Goal: Task Accomplishment & Management: Manage account settings

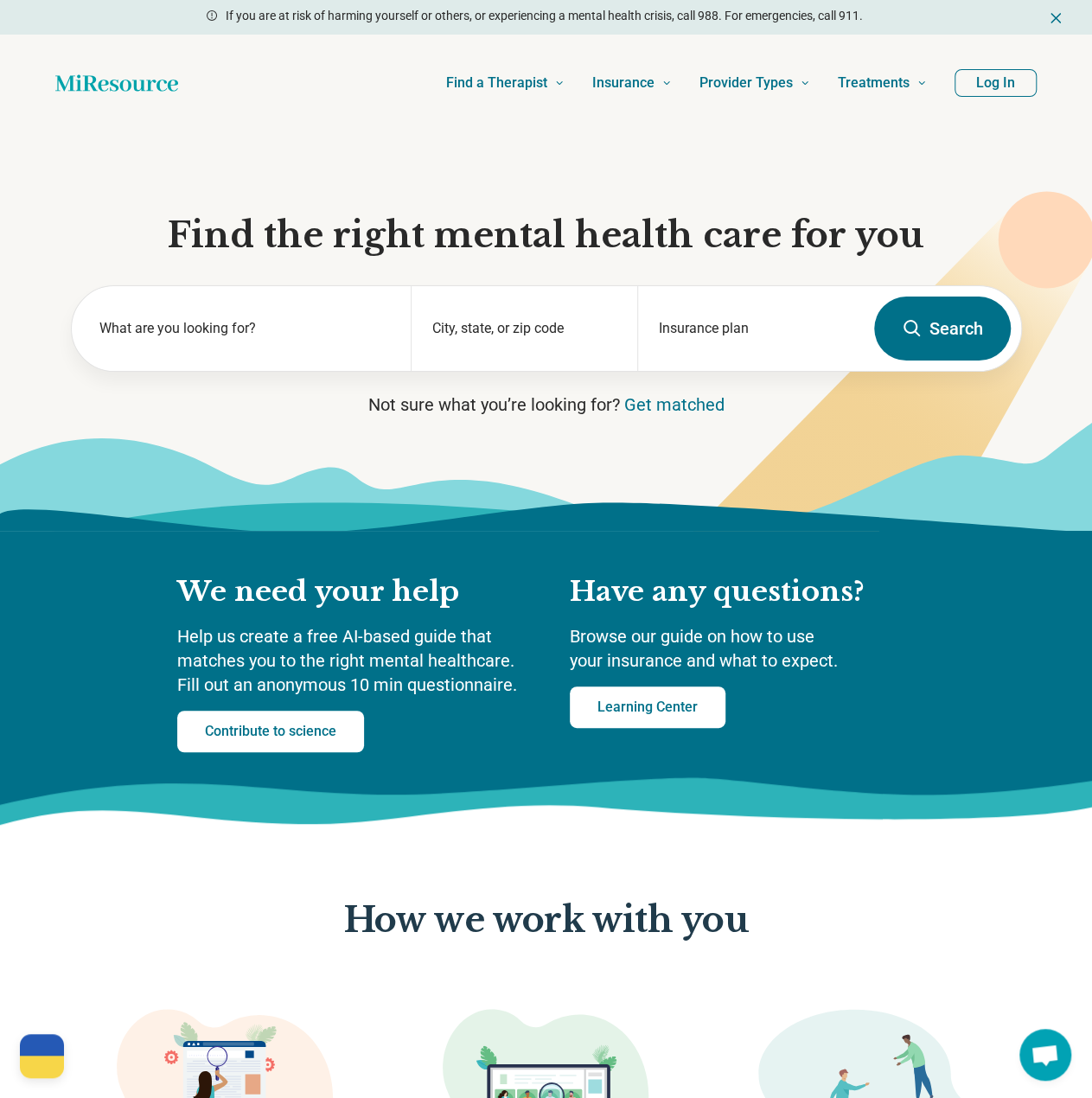
click at [1027, 77] on button "Log In" at bounding box center [994, 83] width 82 height 28
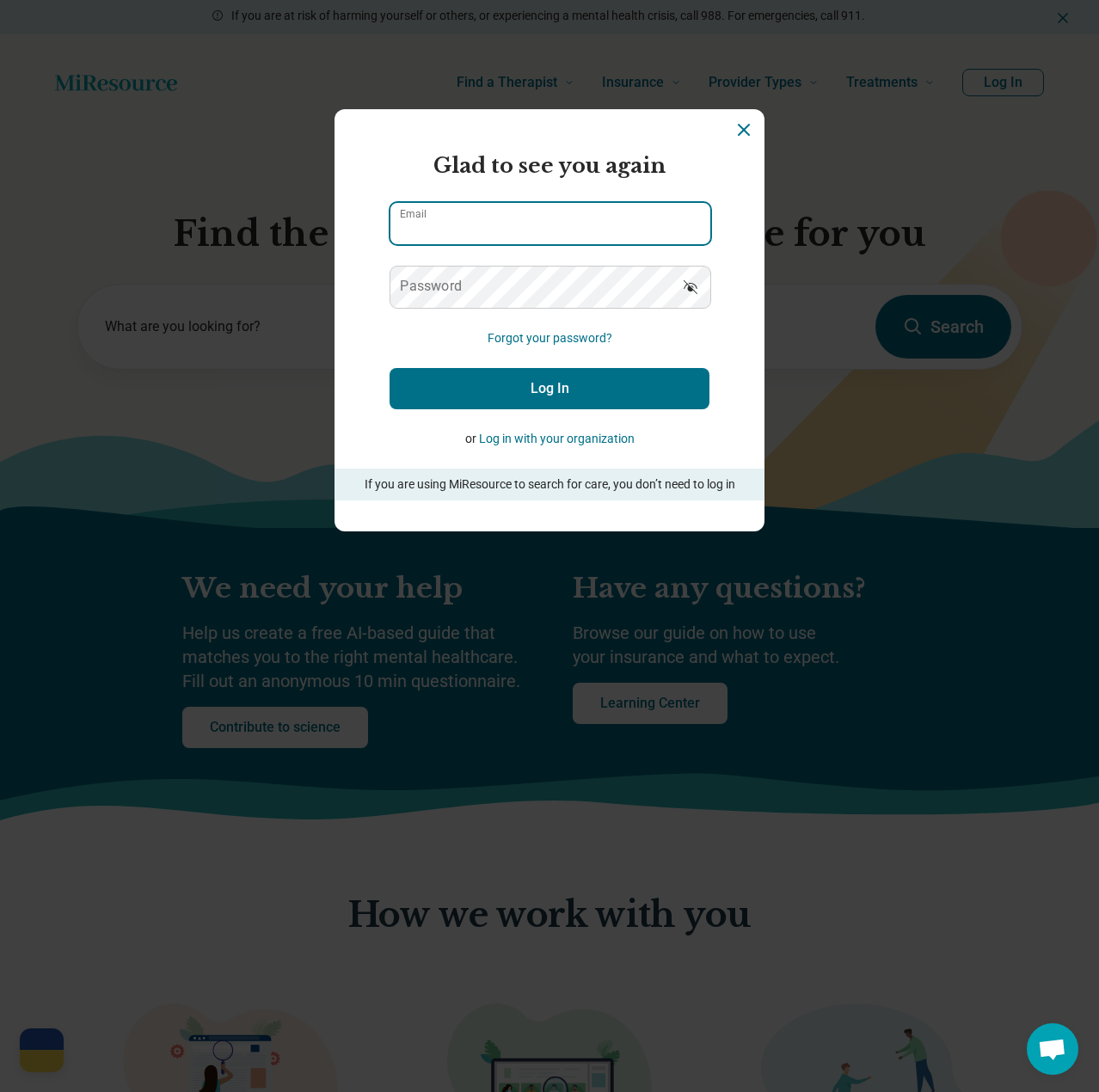
type input "**********"
click at [555, 388] on button "Log In" at bounding box center [550, 388] width 320 height 41
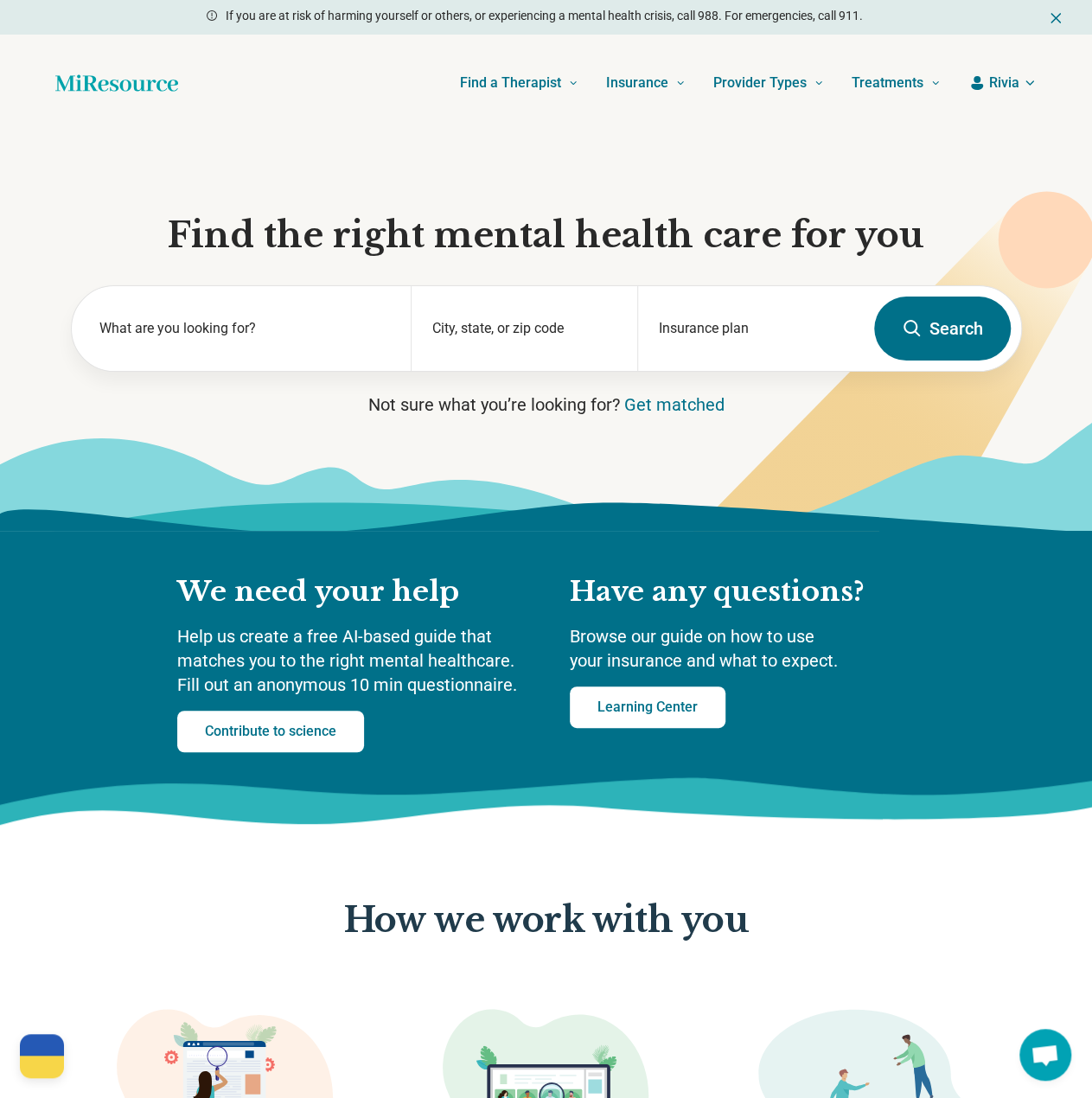
click at [998, 69] on header "Find a Therapist Mental Health Conditions ADHD Anxiety Anorexia Autism Bipolar …" at bounding box center [546, 83] width 1037 height 69
click at [1001, 79] on span "Rivia" at bounding box center [1004, 83] width 30 height 21
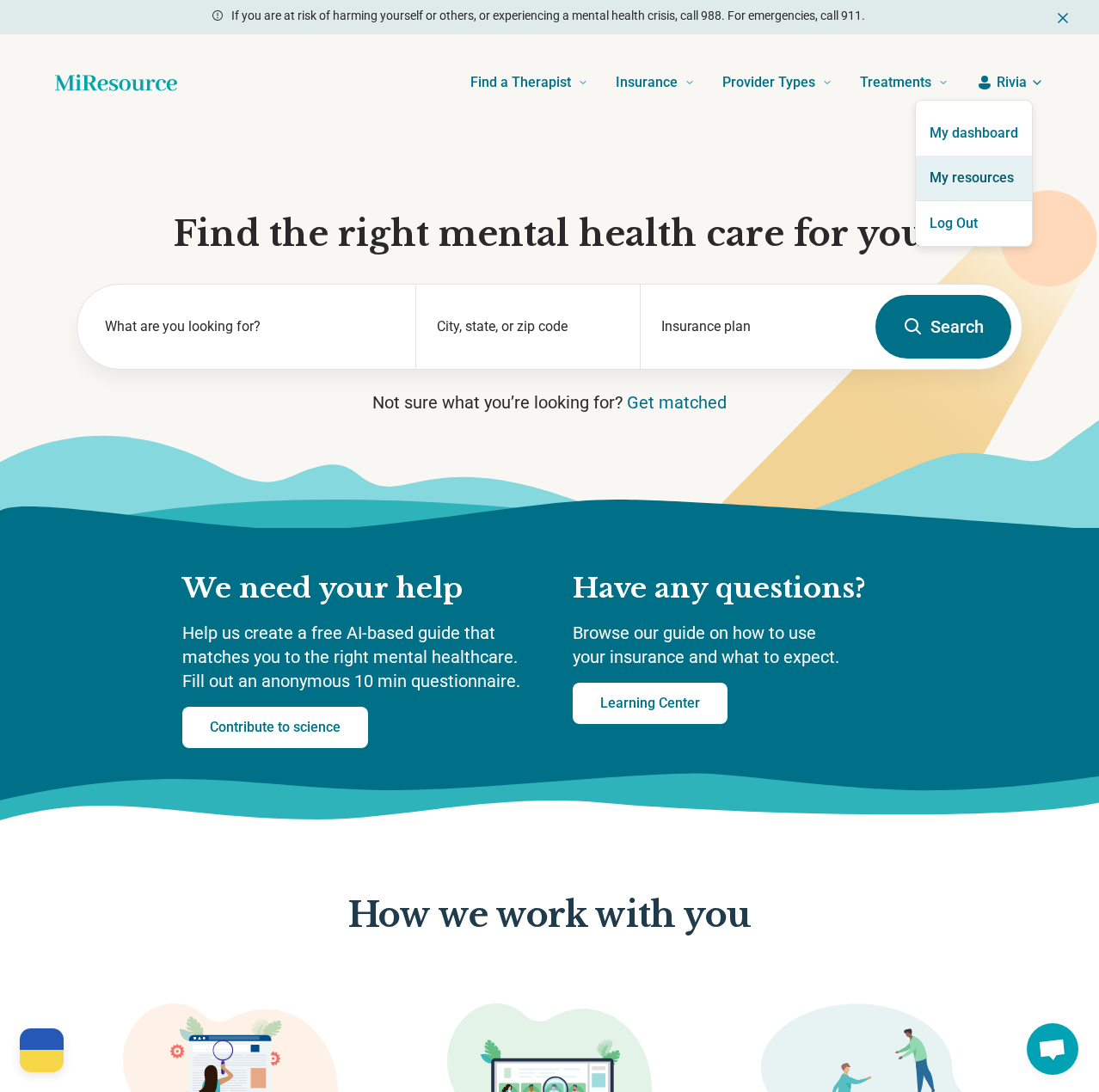
click at [969, 174] on link "My resources" at bounding box center [974, 178] width 116 height 45
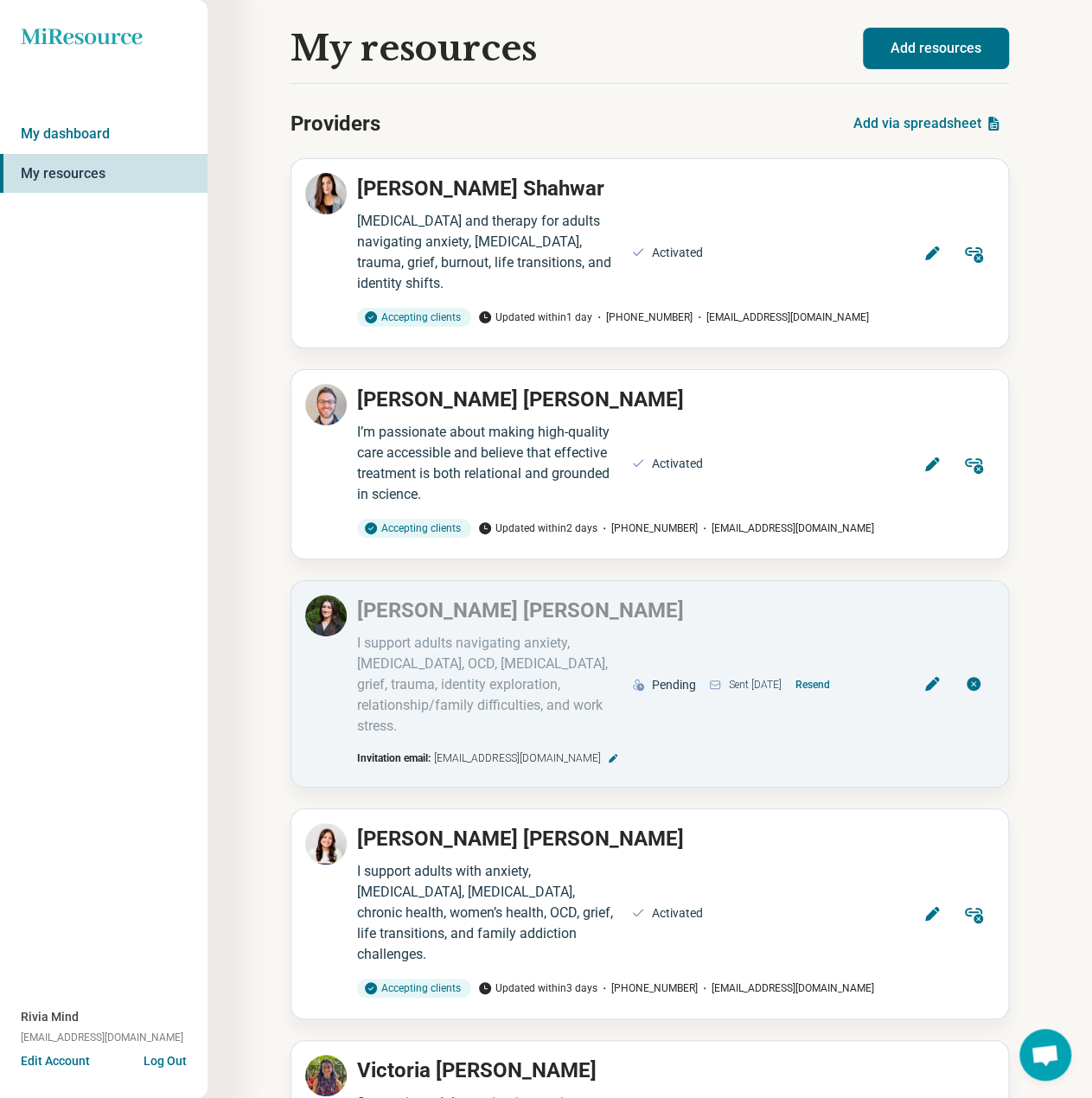
click at [484, 113] on div "Providers Add via spreadsheet" at bounding box center [649, 123] width 718 height 41
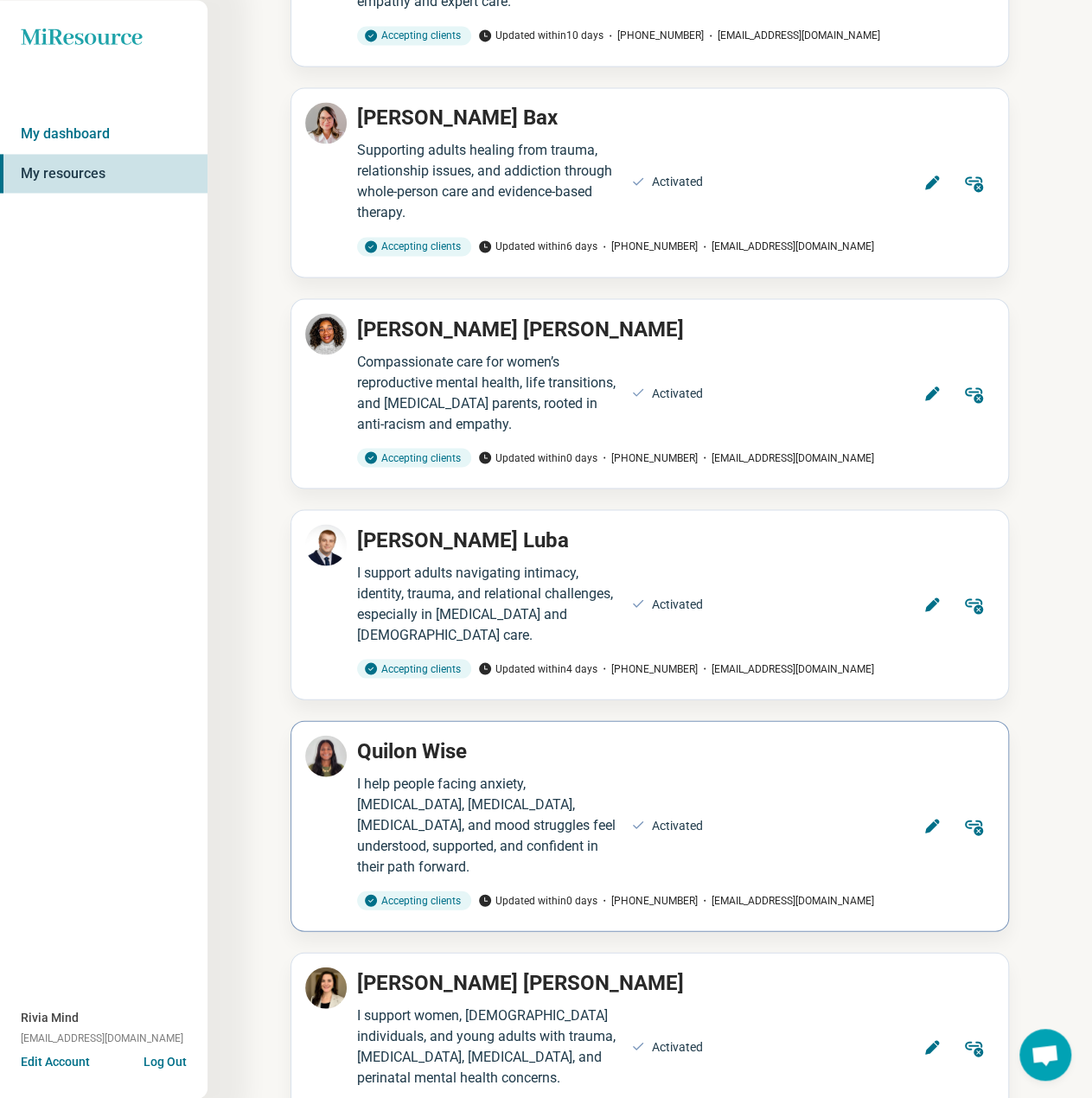
click at [925, 805] on button "Edit" at bounding box center [931, 826] width 41 height 41
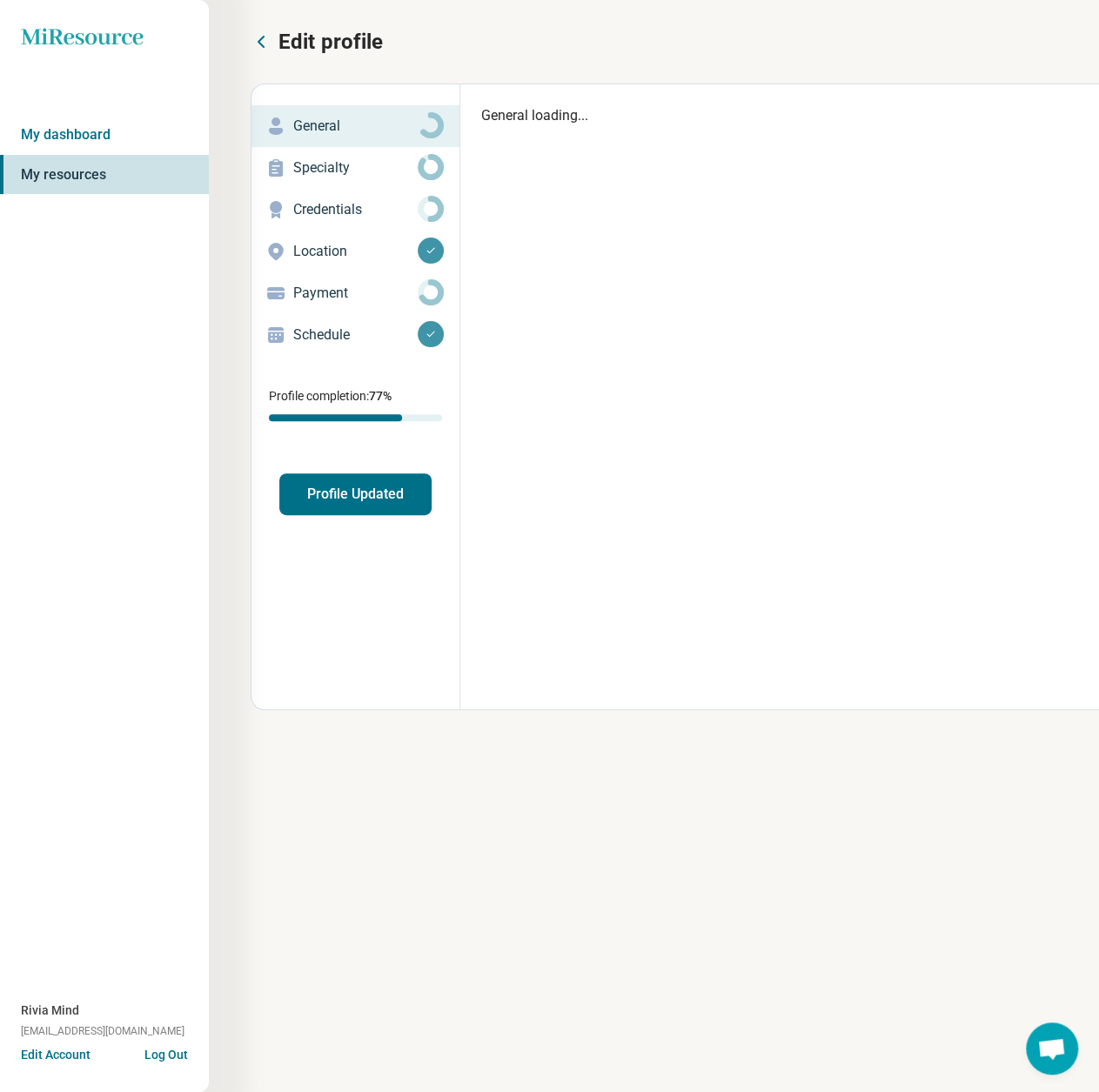
click at [299, 295] on p "Payment" at bounding box center [356, 293] width 124 height 21
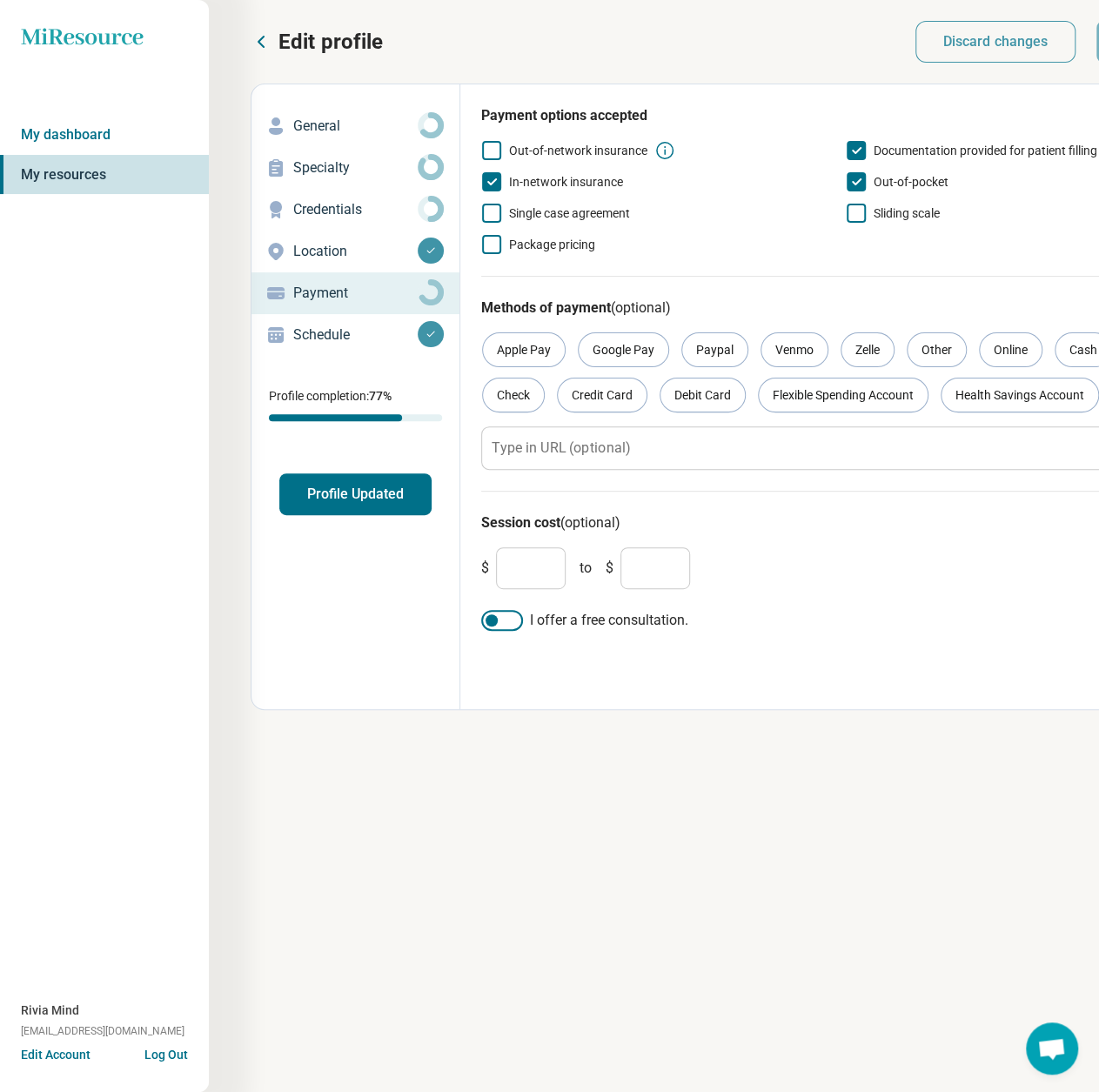
click at [528, 182] on span "In-network insurance" at bounding box center [566, 182] width 114 height 14
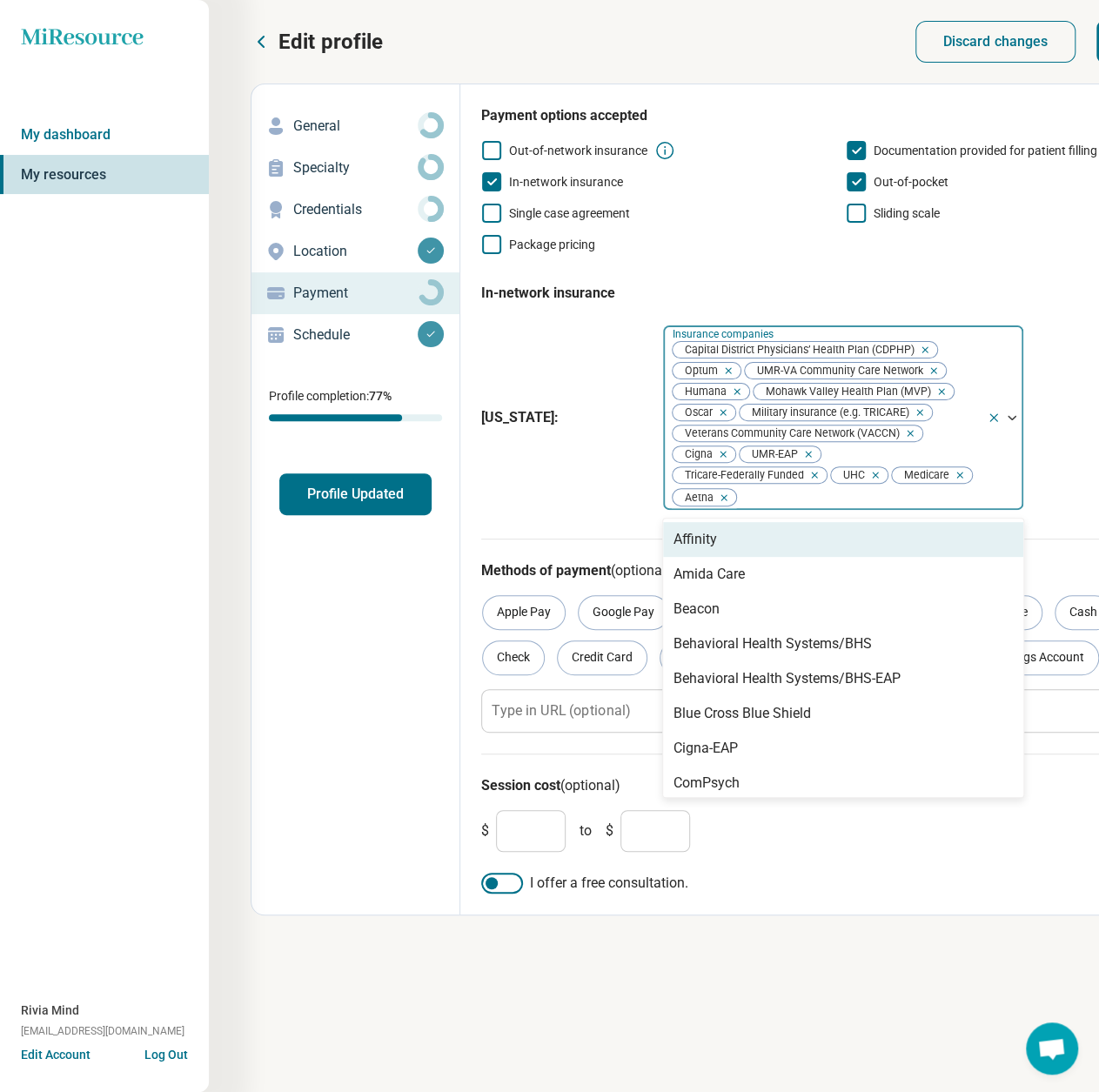
click at [871, 508] on div at bounding box center [858, 497] width 242 height 24
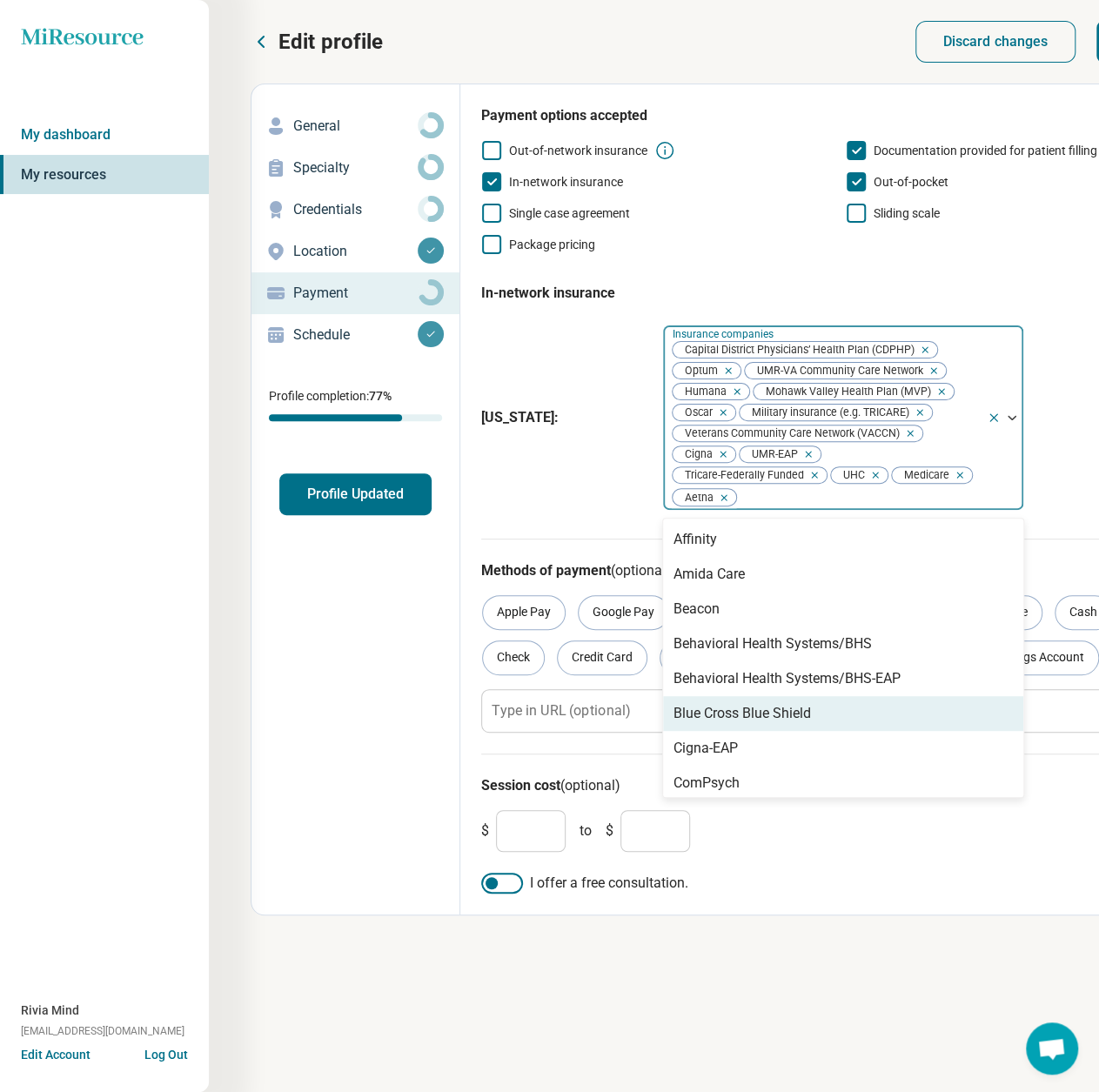
click at [740, 724] on div "Blue Cross Blue Shield" at bounding box center [742, 713] width 137 height 21
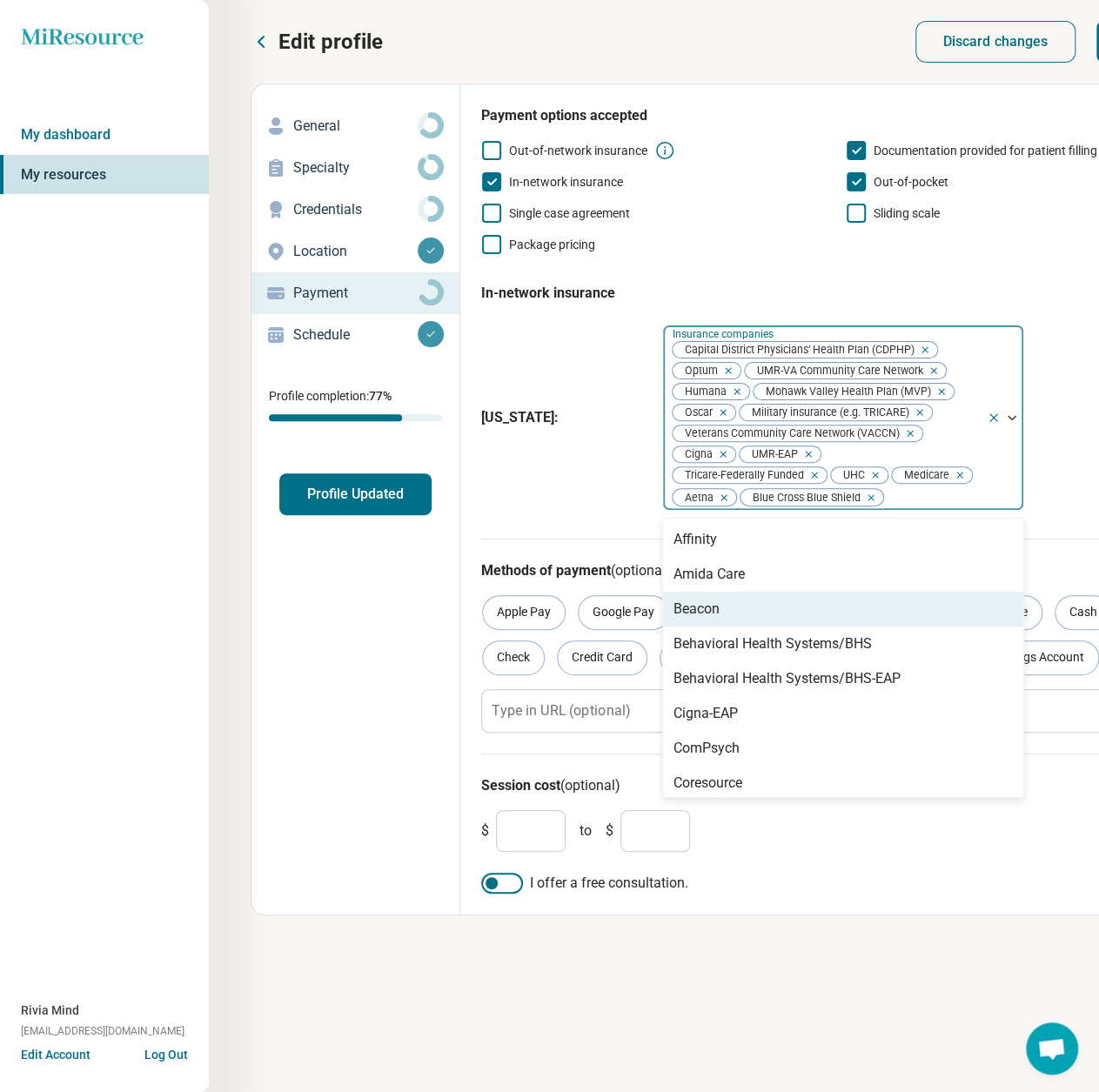
click at [548, 496] on div "New York : option Blue Cross Blue Shield, selected. 26 results available. Use U…" at bounding box center [821, 418] width 681 height 200
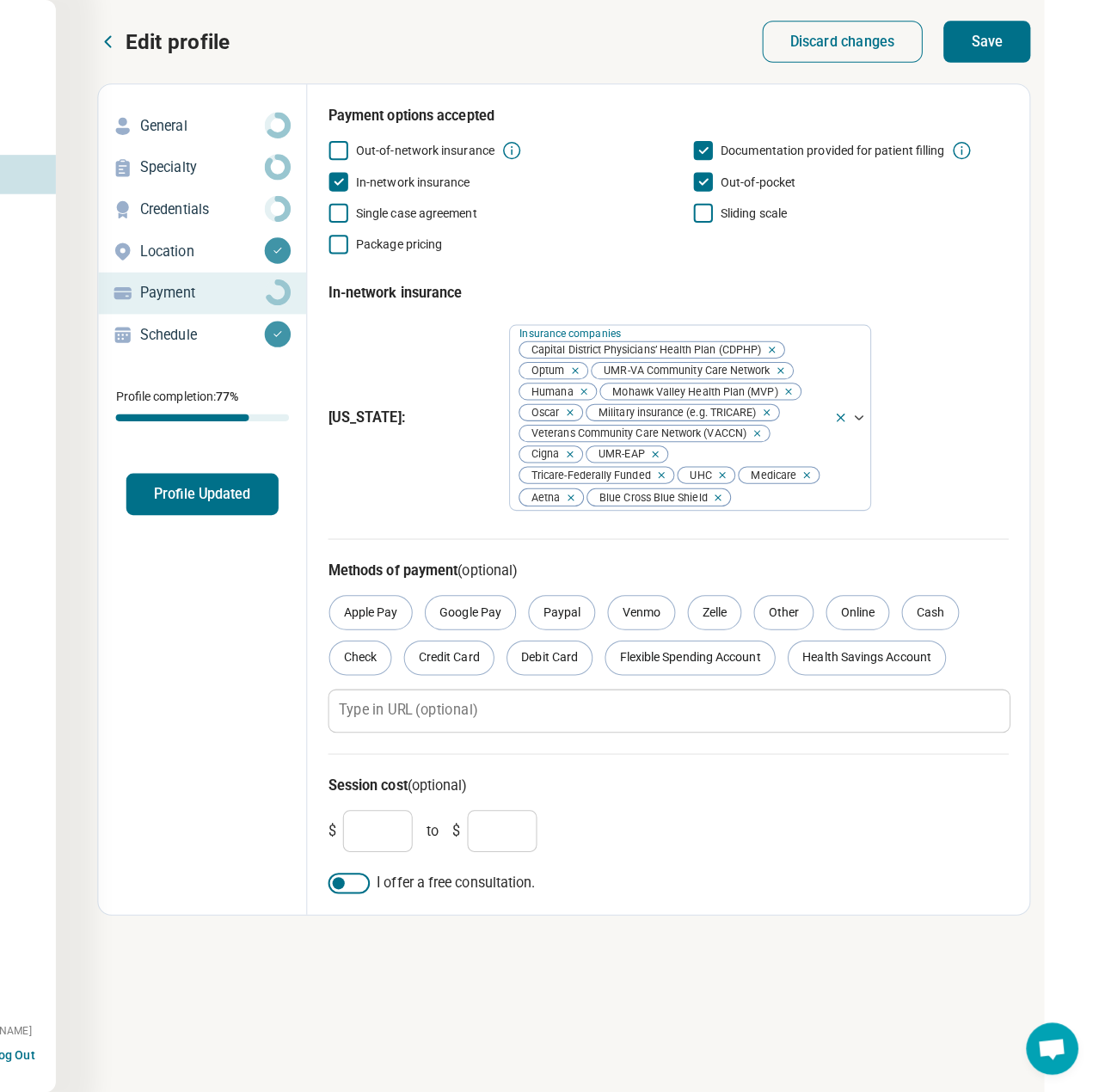
scroll to position [0, 179]
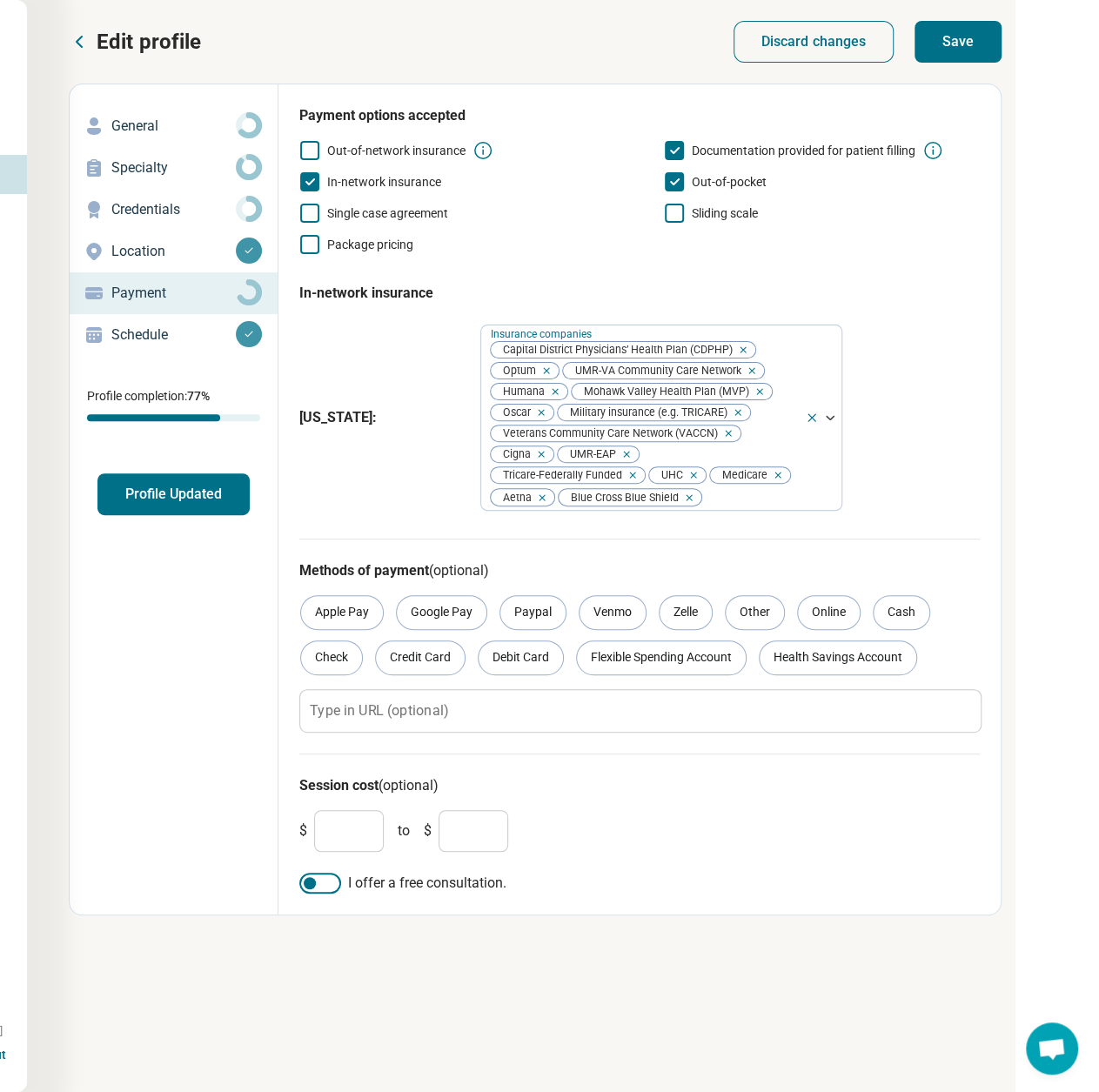
click at [951, 52] on button "Save" at bounding box center [958, 42] width 87 height 42
click at [195, 490] on button "Profile Updated" at bounding box center [173, 494] width 152 height 42
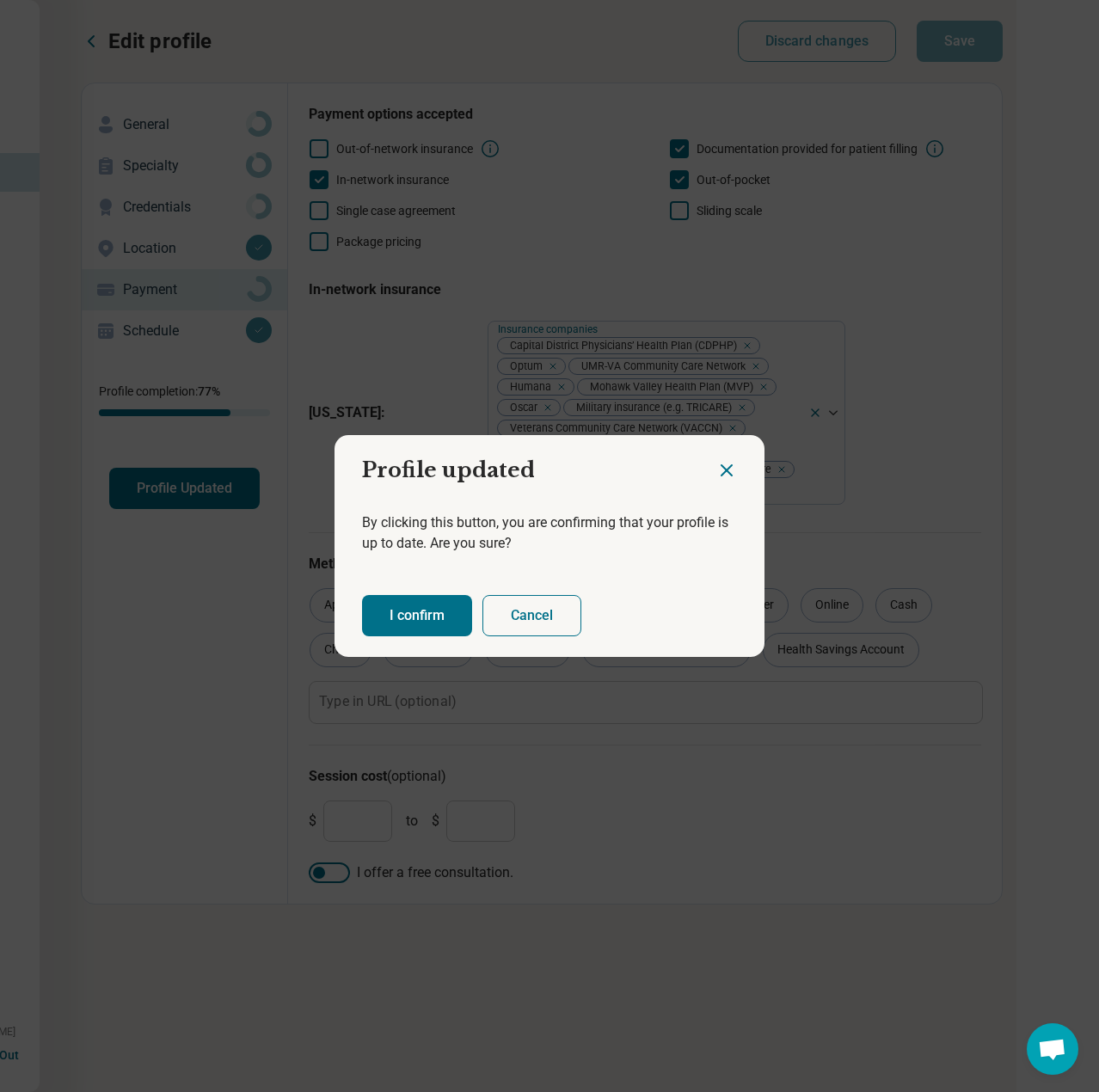
click at [391, 604] on button "I confirm" at bounding box center [417, 615] width 110 height 41
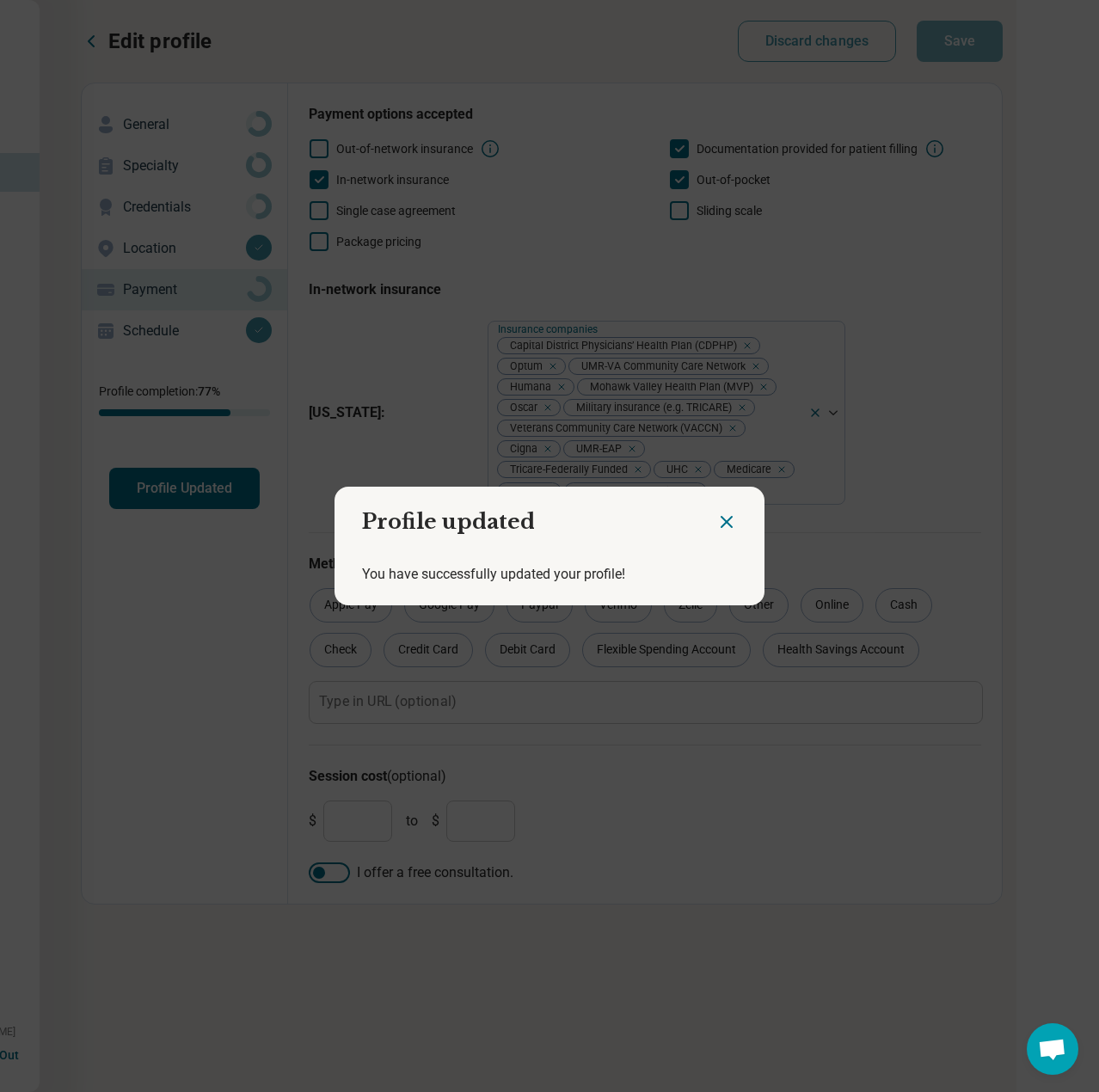
click at [722, 517] on icon "Close dialog" at bounding box center [727, 522] width 21 height 21
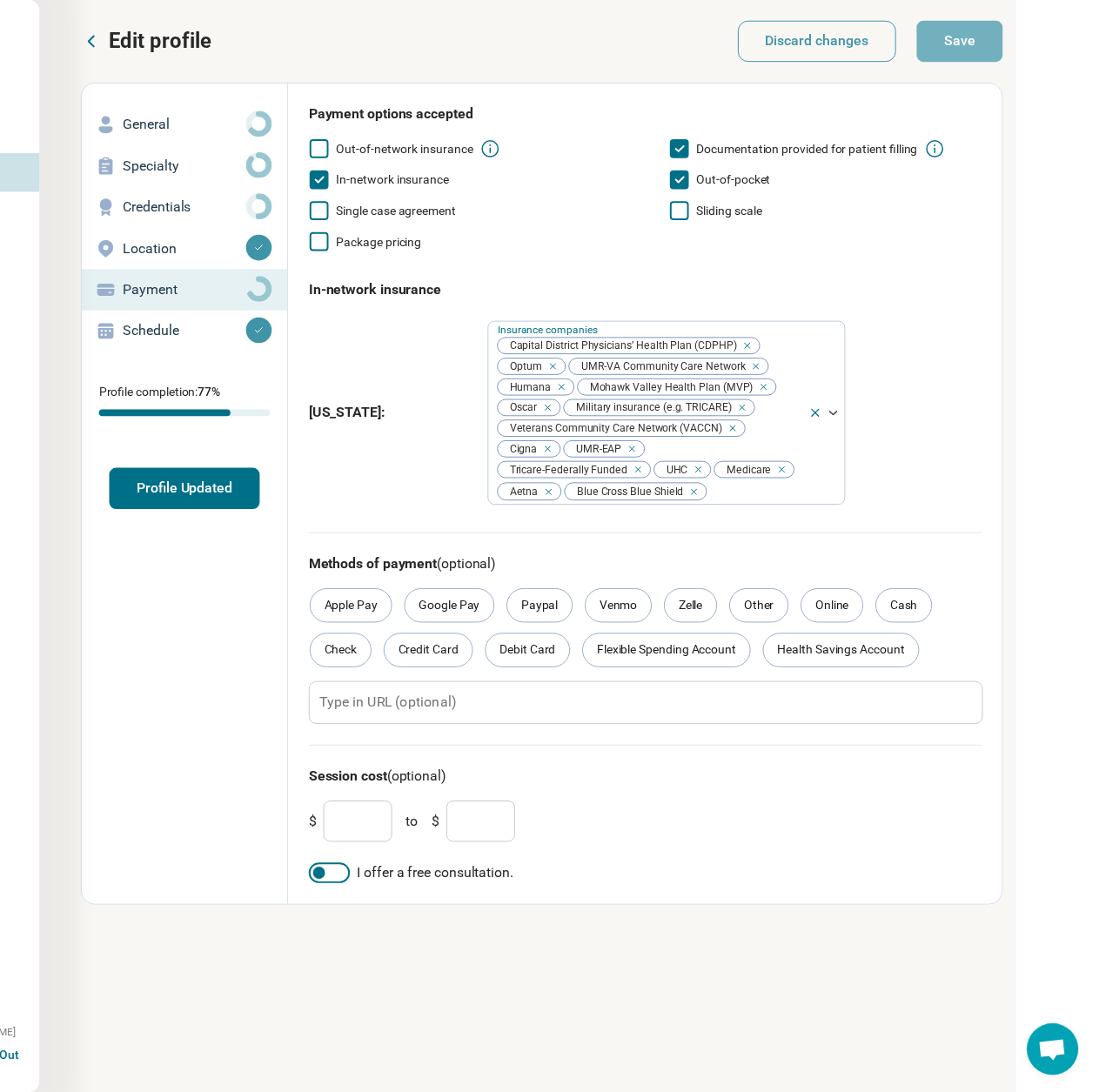
scroll to position [0, 169]
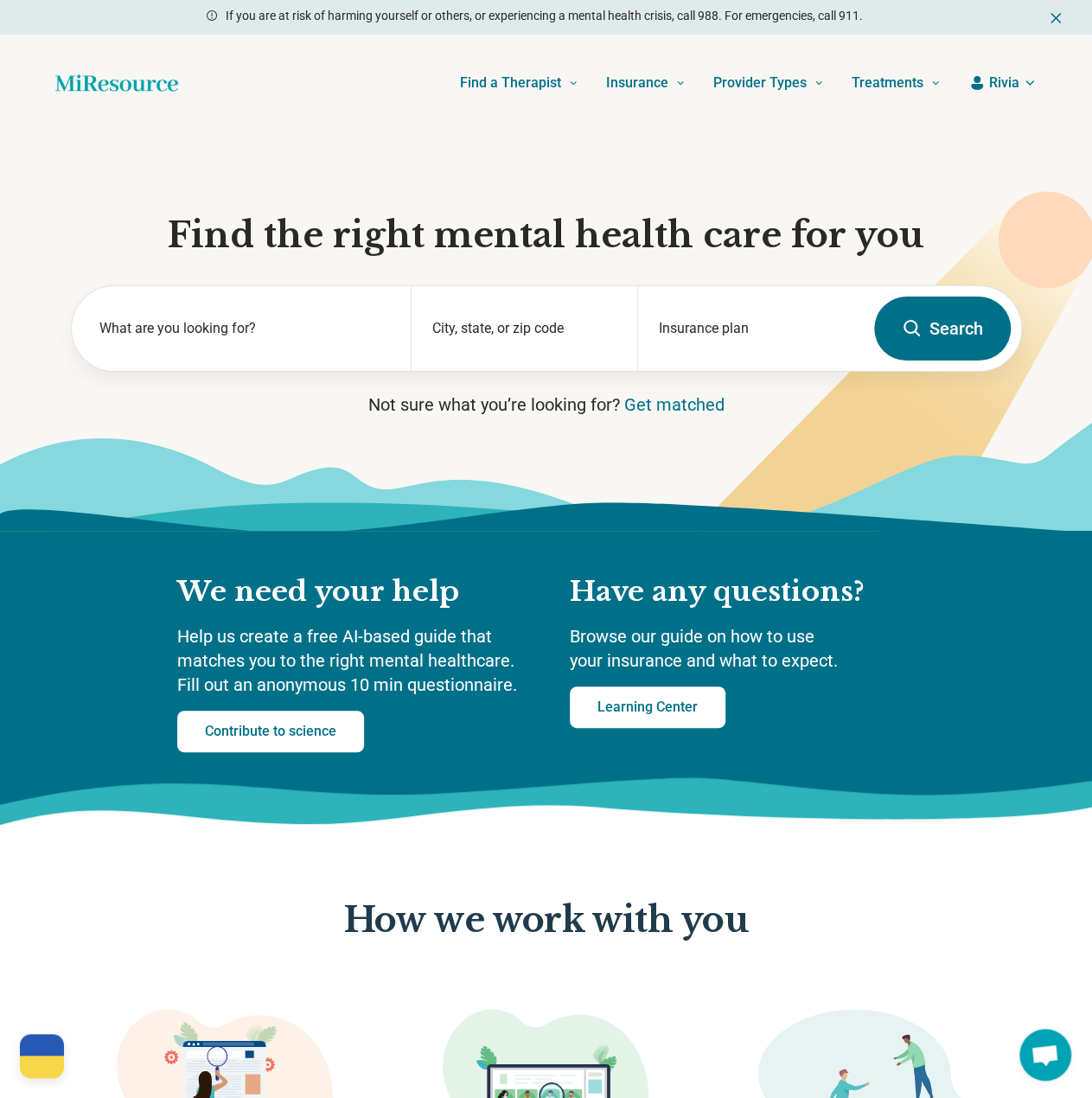
click at [1014, 91] on span "Rivia" at bounding box center [1004, 83] width 30 height 21
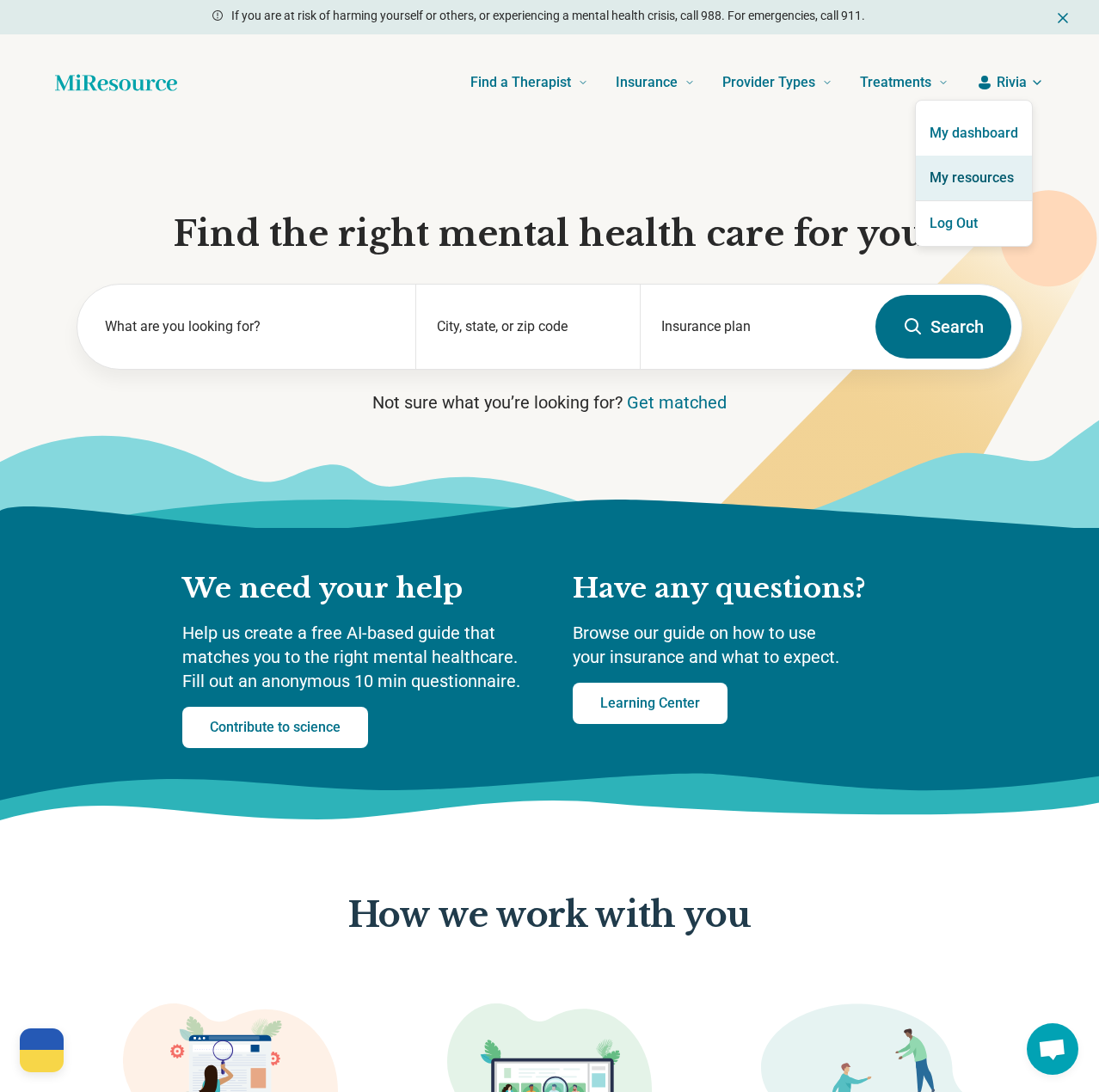
click at [969, 184] on link "My resources" at bounding box center [974, 178] width 116 height 45
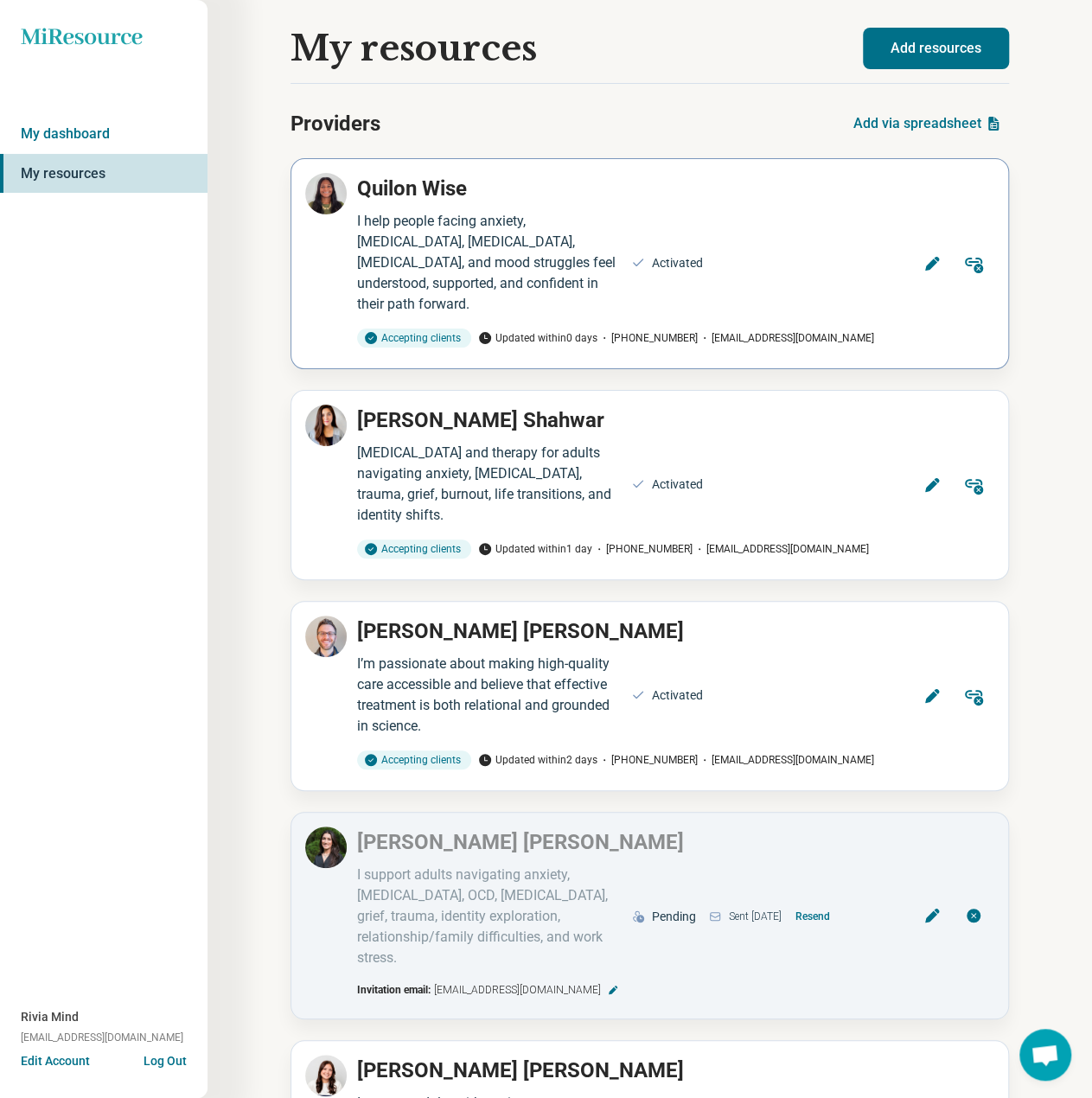
click at [920, 243] on button "Edit" at bounding box center [931, 263] width 41 height 41
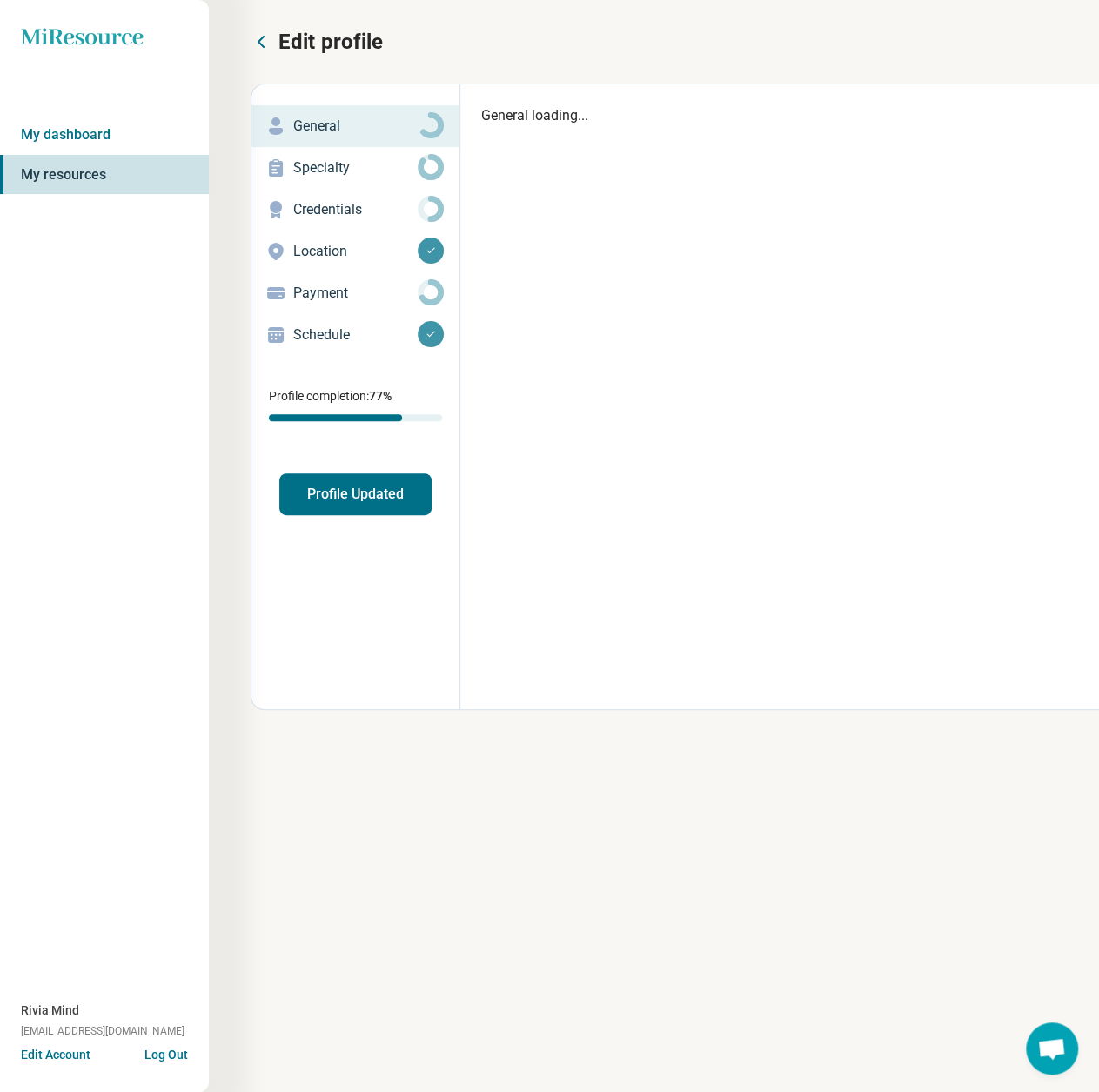
click at [308, 243] on p "Location" at bounding box center [356, 251] width 124 height 21
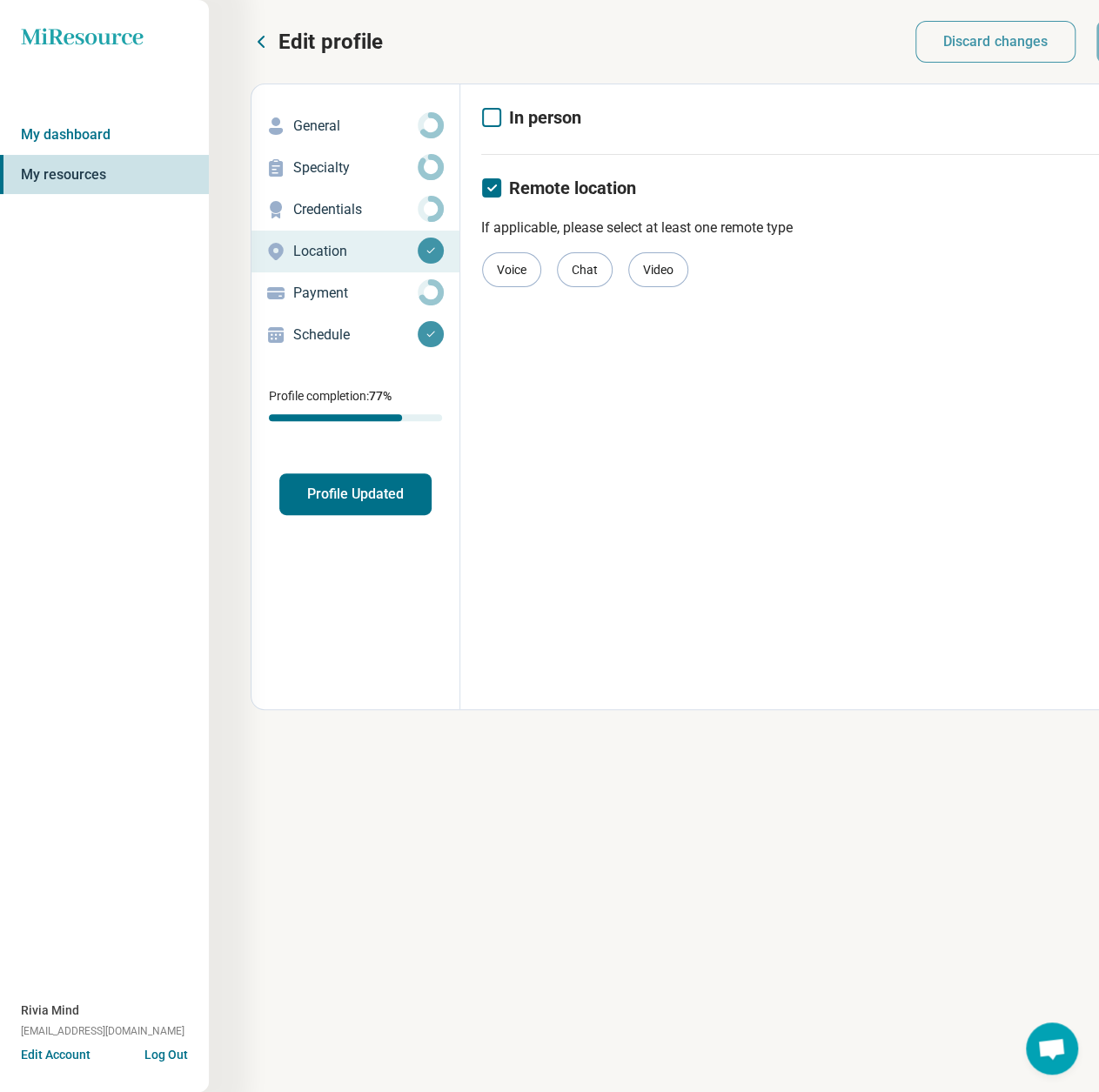
click at [487, 121] on icon at bounding box center [492, 118] width 19 height 19
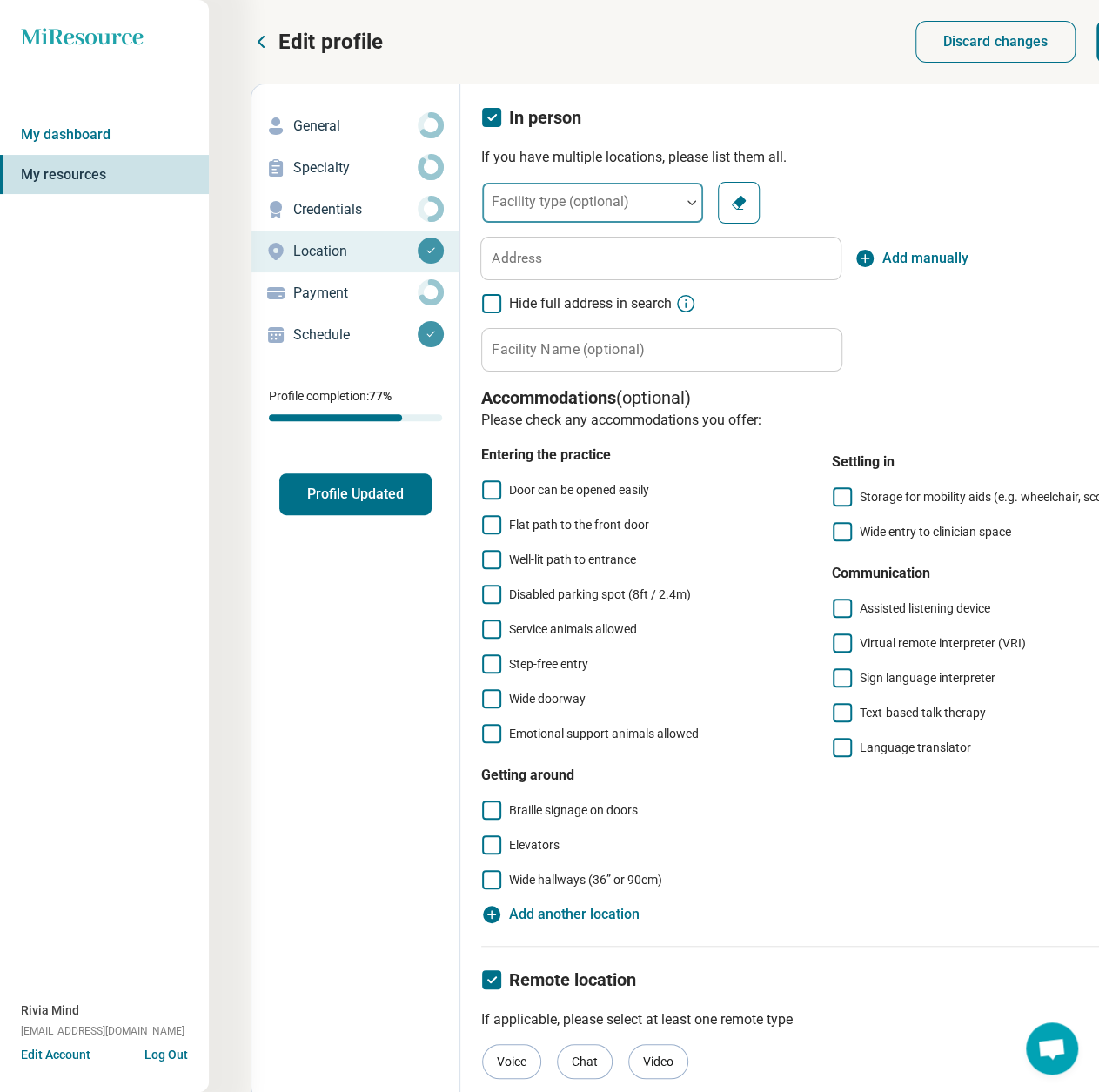
click at [600, 208] on div "Facility type (optional)" at bounding box center [593, 202] width 223 height 42
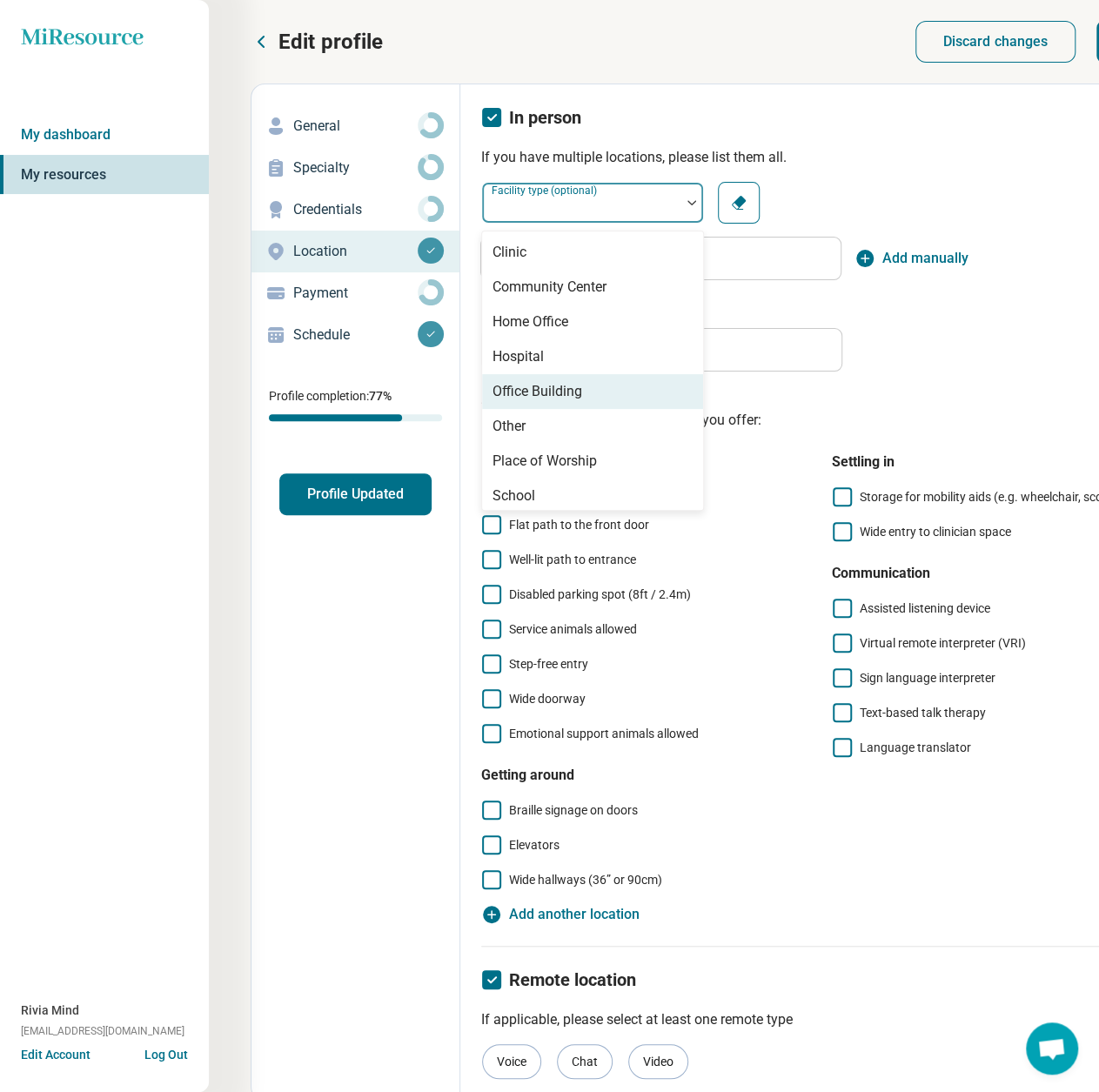
drag, startPoint x: 540, startPoint y: 420, endPoint x: 543, endPoint y: 398, distance: 22.2
click at [543, 398] on div "[GEOGRAPHIC_DATA] Home Office Hospital Office Building Other Place of Worship S…" at bounding box center [593, 370] width 221 height 279
click at [544, 395] on div "Office Building" at bounding box center [537, 392] width 90 height 21
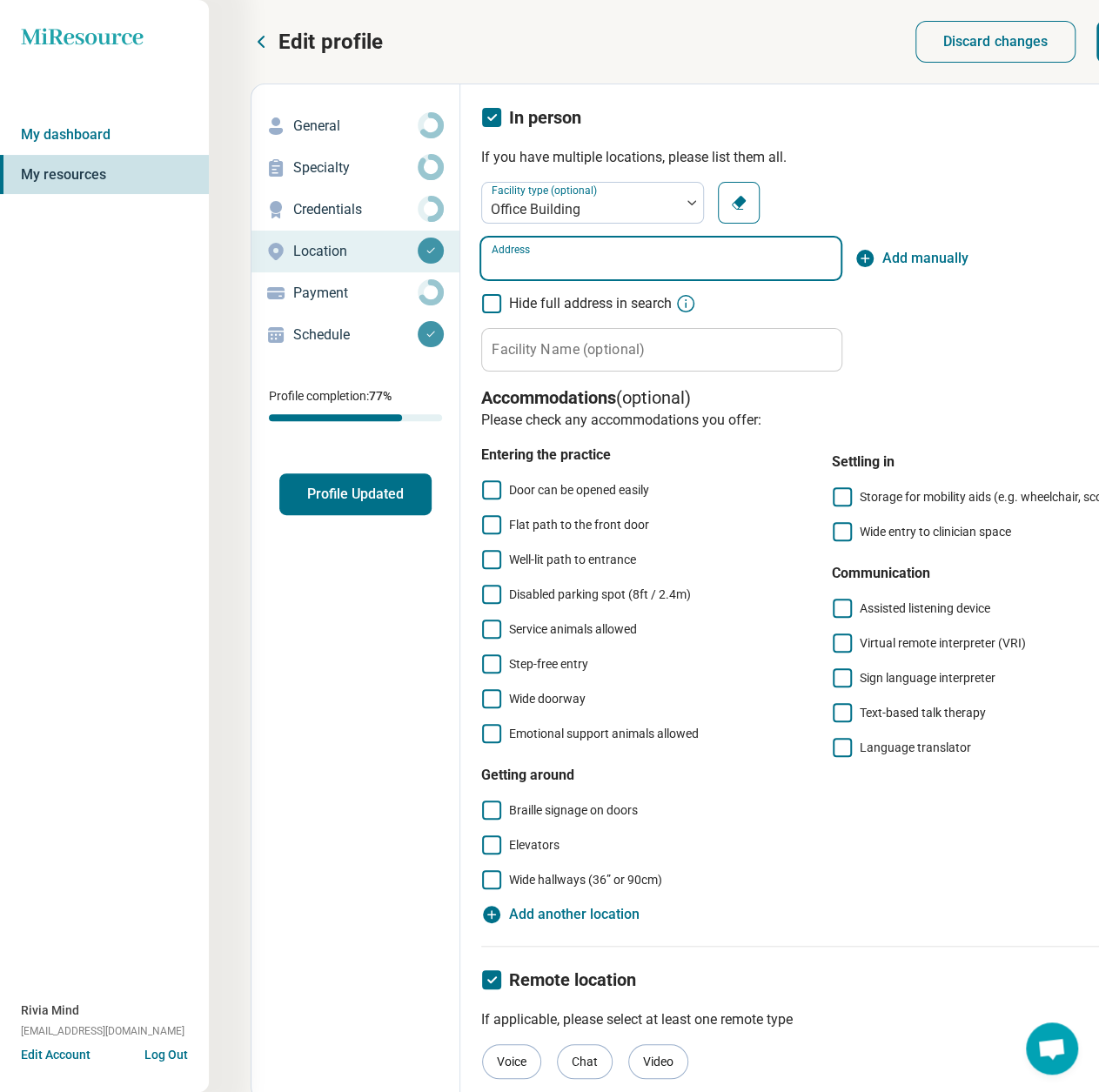
click at [586, 257] on input "Address" at bounding box center [661, 258] width 359 height 42
click at [941, 248] on span "Add manually" at bounding box center [925, 258] width 86 height 21
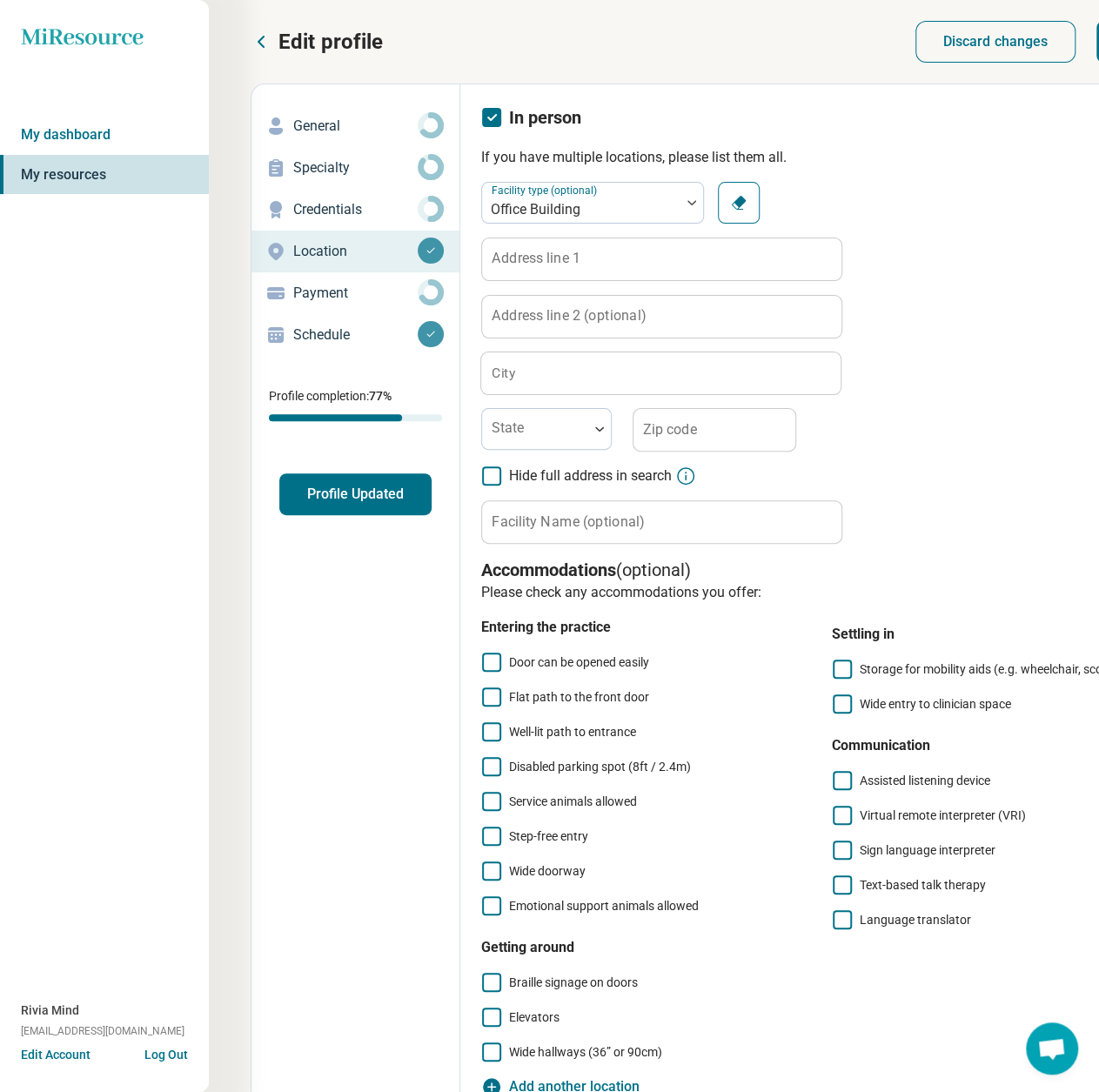
click at [562, 260] on label "Address line 1" at bounding box center [536, 258] width 89 height 14
click at [562, 260] on input "Address line 1" at bounding box center [662, 258] width 359 height 42
paste input "**********"
type input "**********"
click at [549, 325] on input "Address line 2 (optional)" at bounding box center [662, 317] width 359 height 42
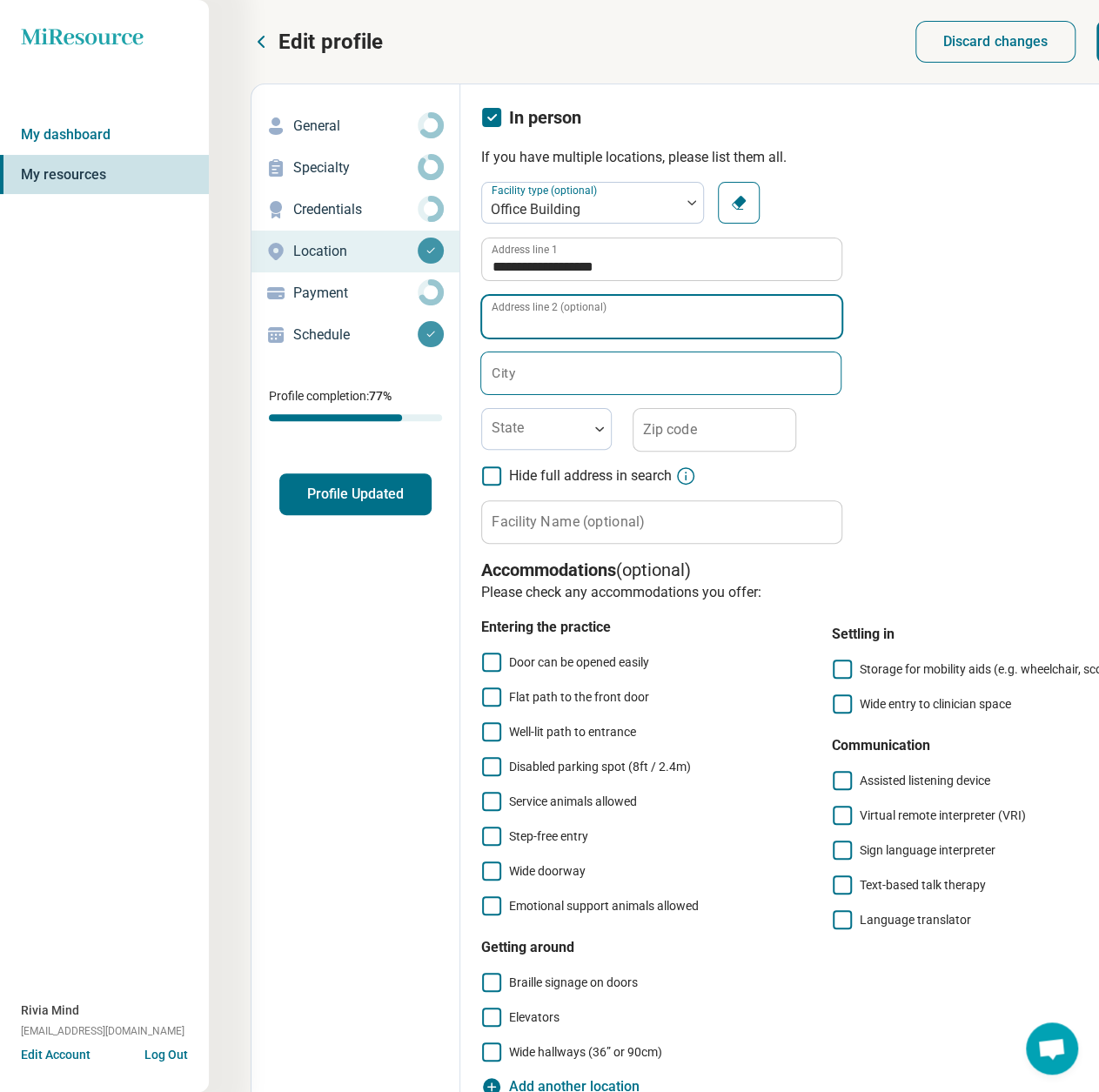
paste input "*********"
type input "*********"
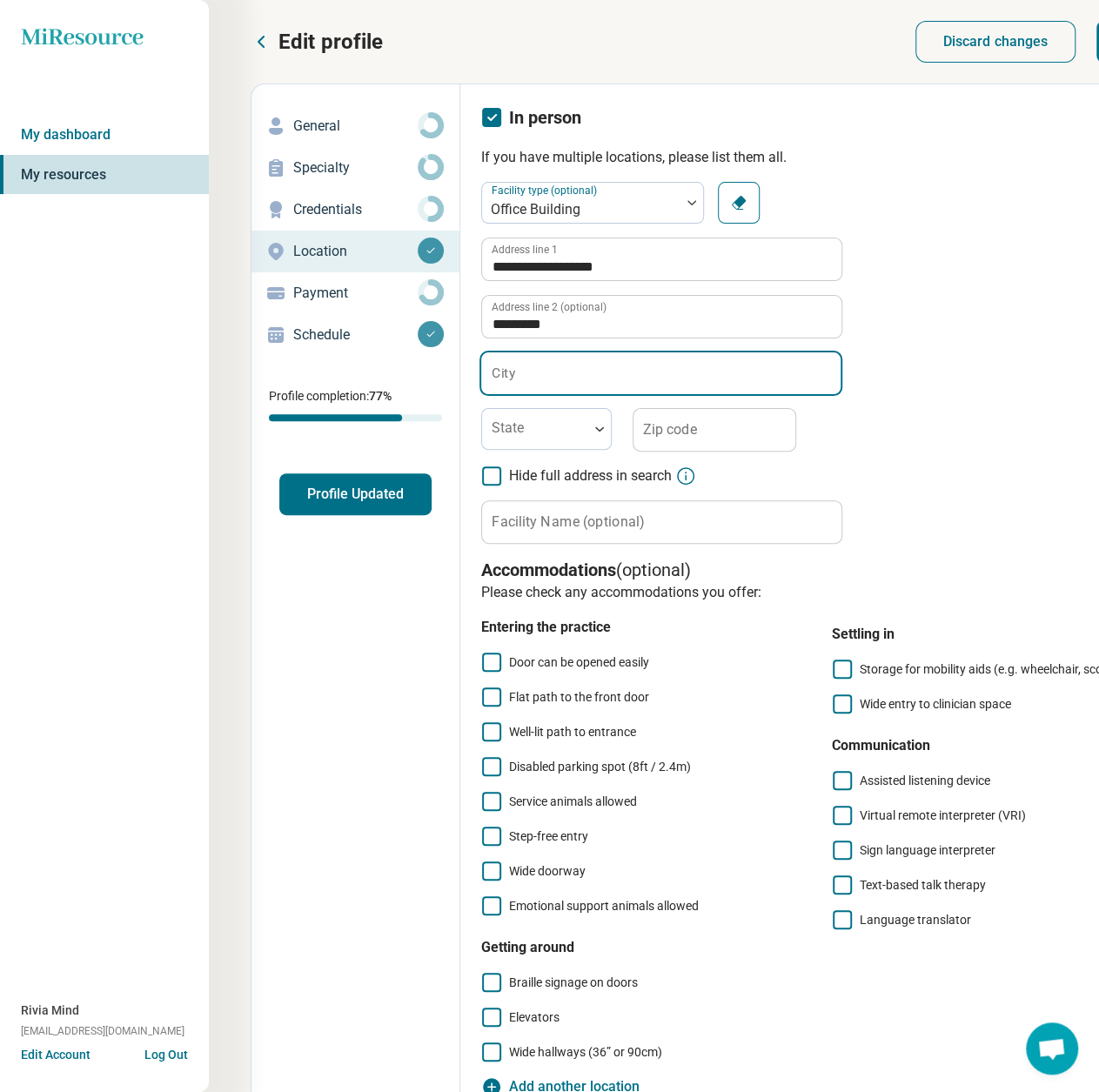
click at [569, 386] on input "City" at bounding box center [661, 373] width 359 height 42
paste input "******"
type input "******"
click at [529, 432] on div at bounding box center [535, 429] width 106 height 38
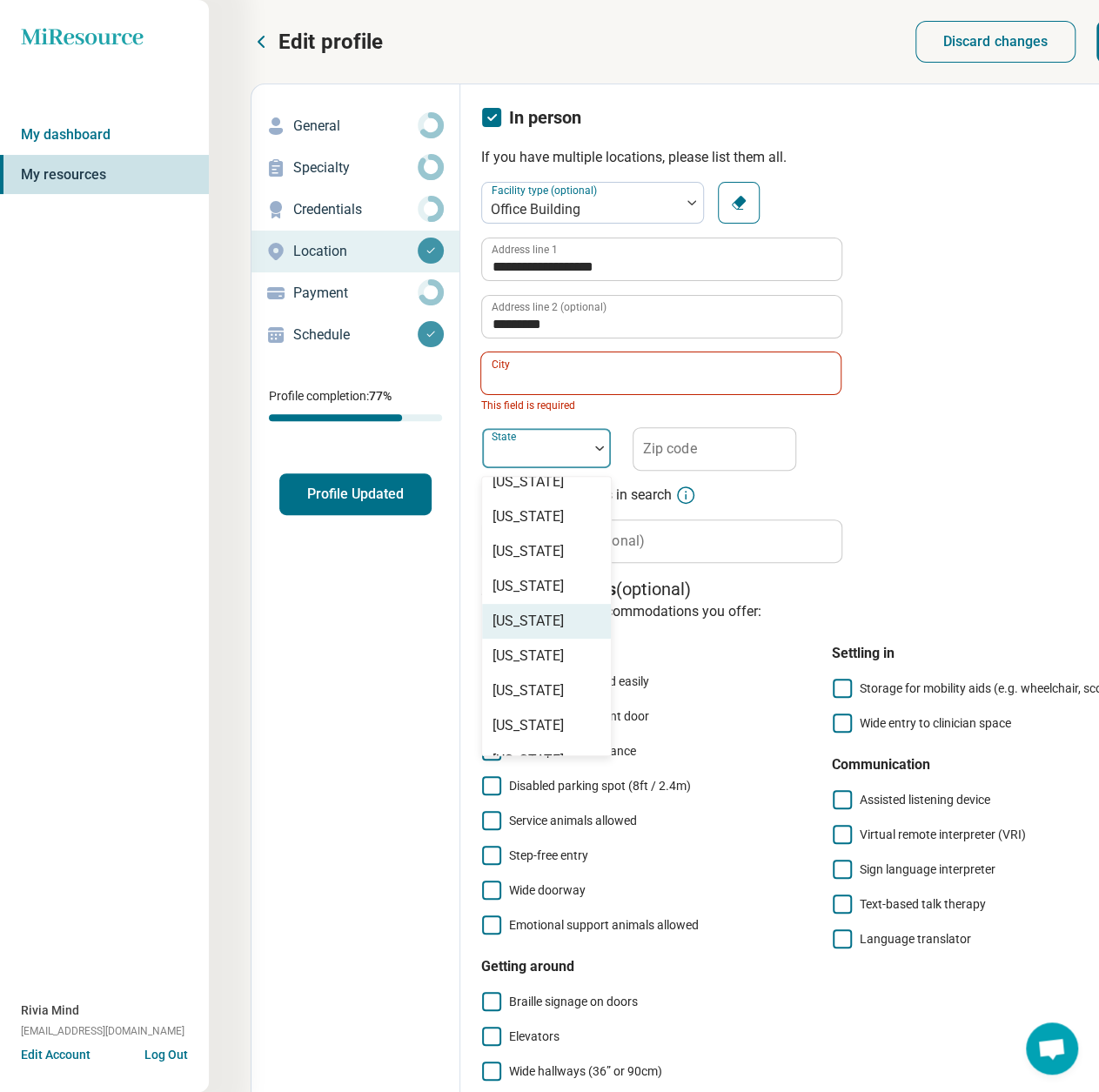
scroll to position [958, 0]
click at [541, 665] on div "[US_STATE]" at bounding box center [528, 654] width 71 height 21
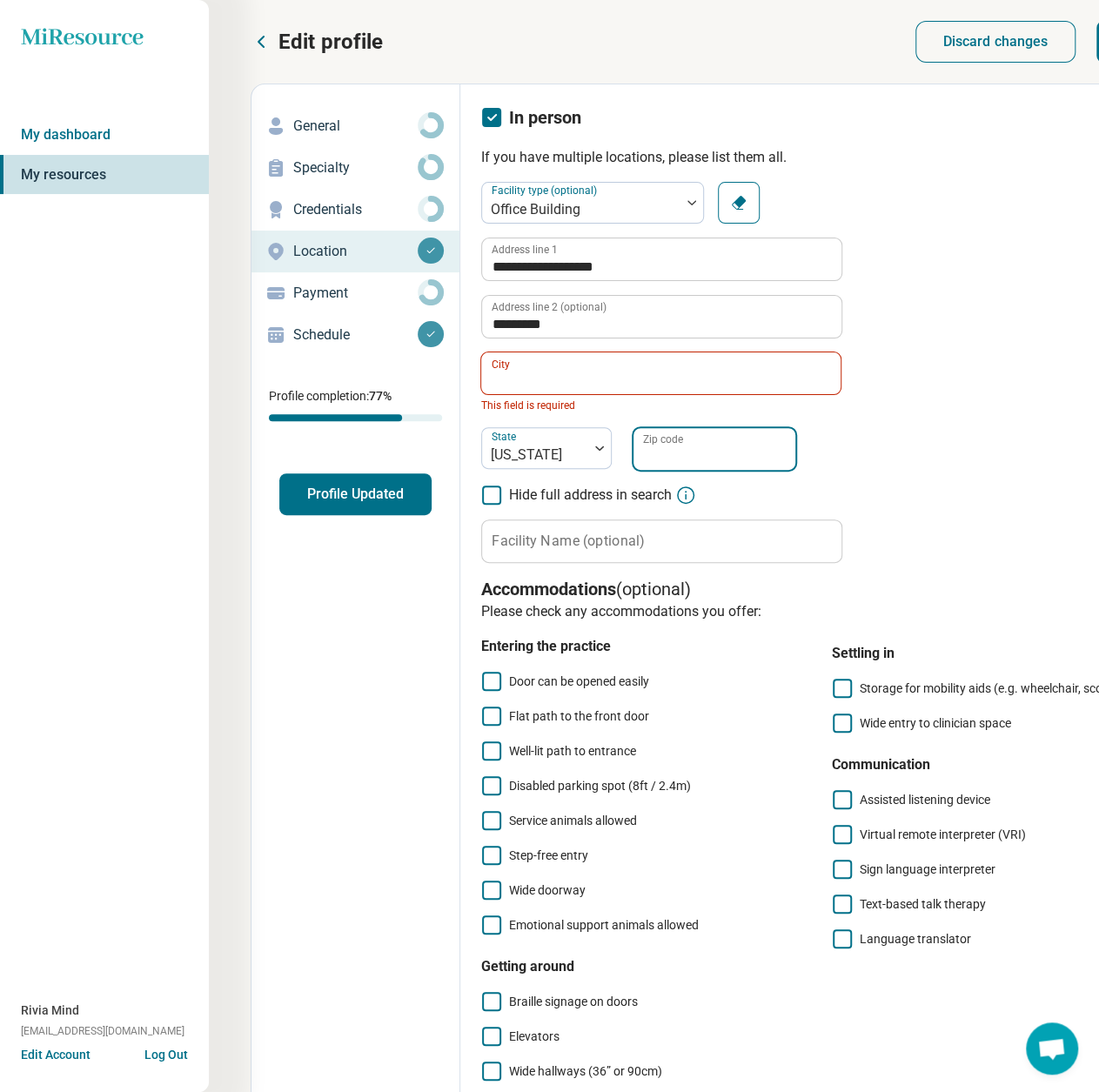
click at [705, 452] on input "Zip code" at bounding box center [714, 448] width 162 height 42
paste input "*****"
type input "*****"
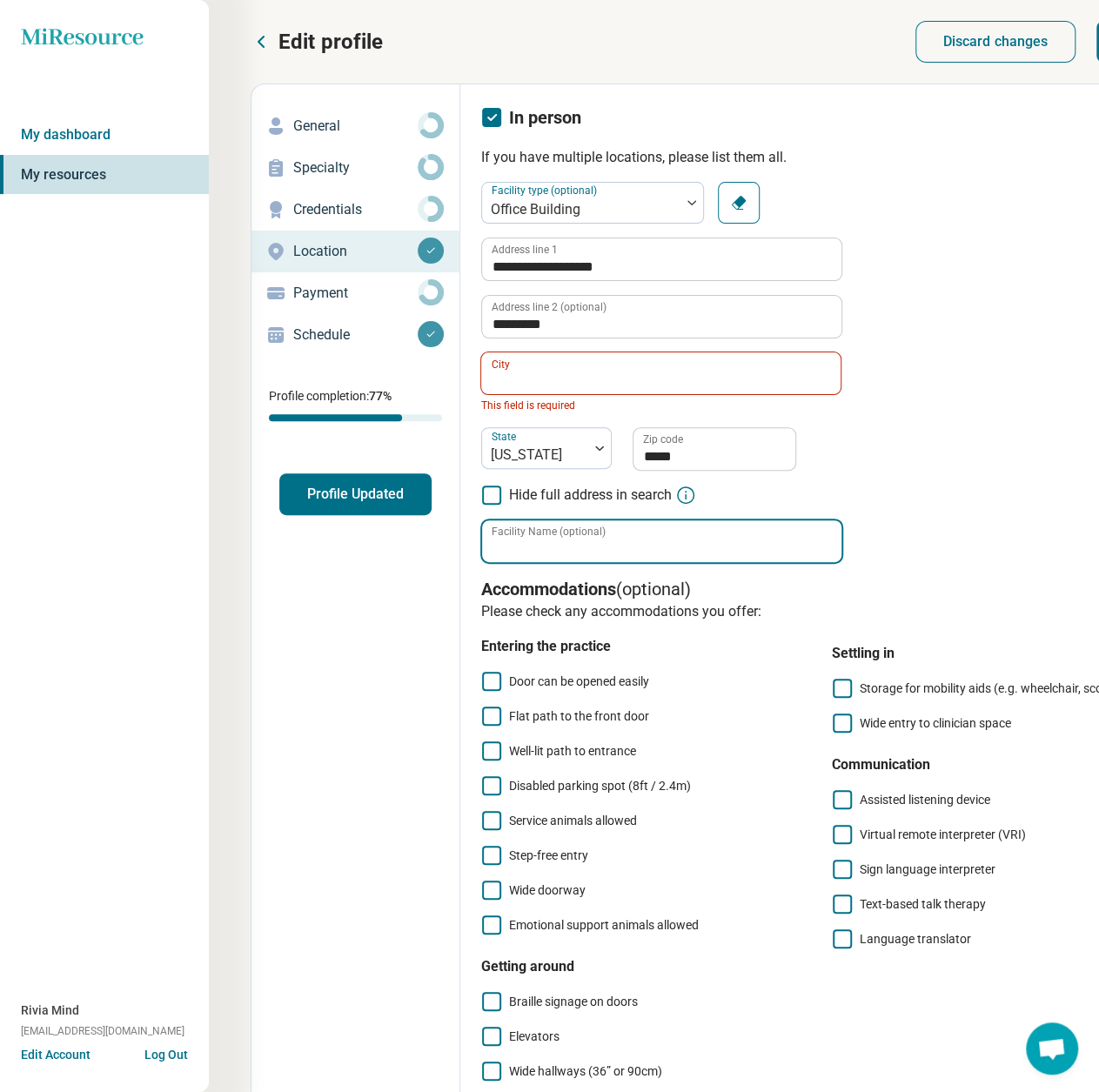
drag, startPoint x: 582, startPoint y: 556, endPoint x: 585, endPoint y: 541, distance: 15.3
click at [584, 547] on input "Facility Name (optional)" at bounding box center [662, 541] width 359 height 42
type input "**********"
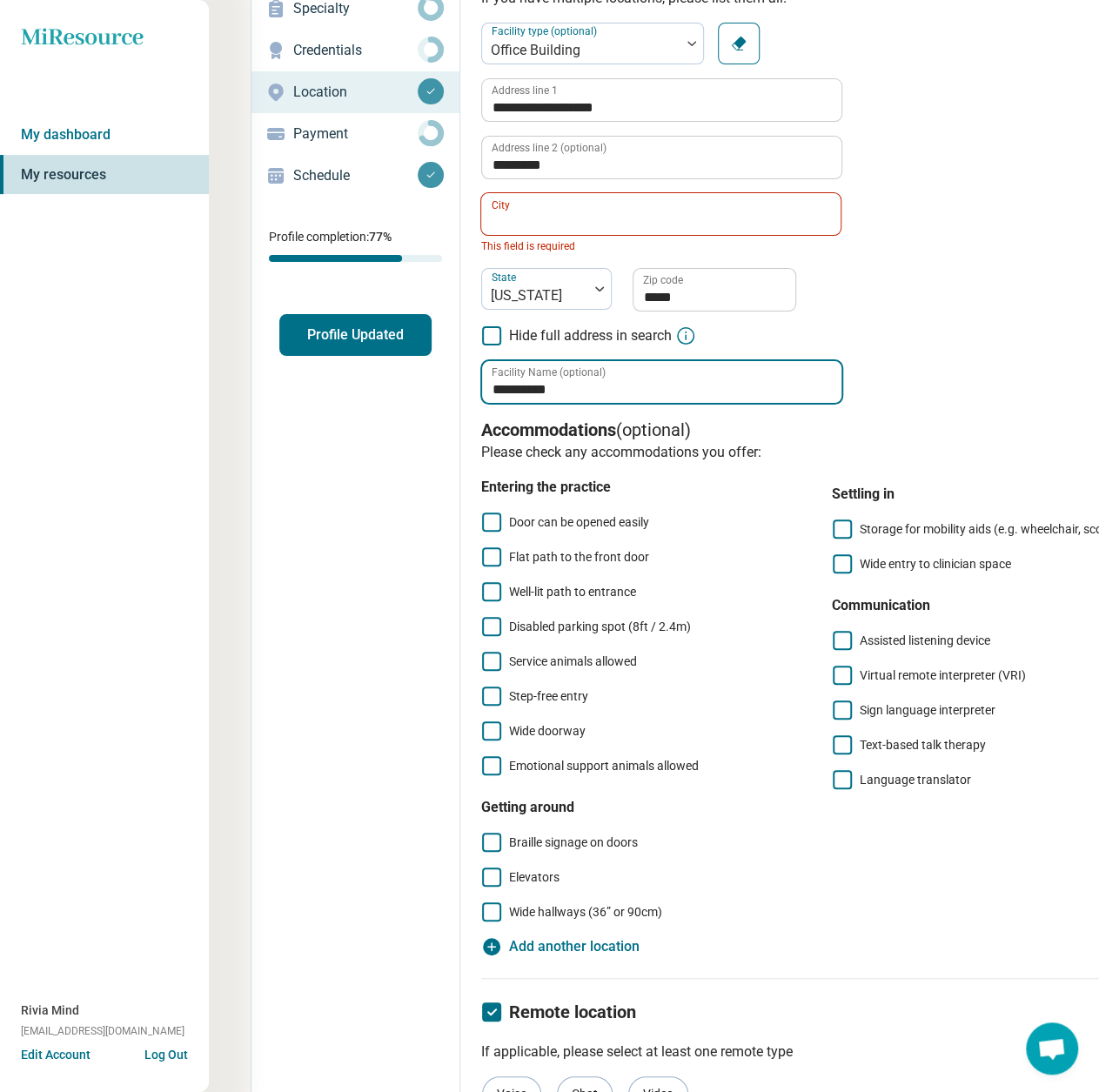
scroll to position [0, 0]
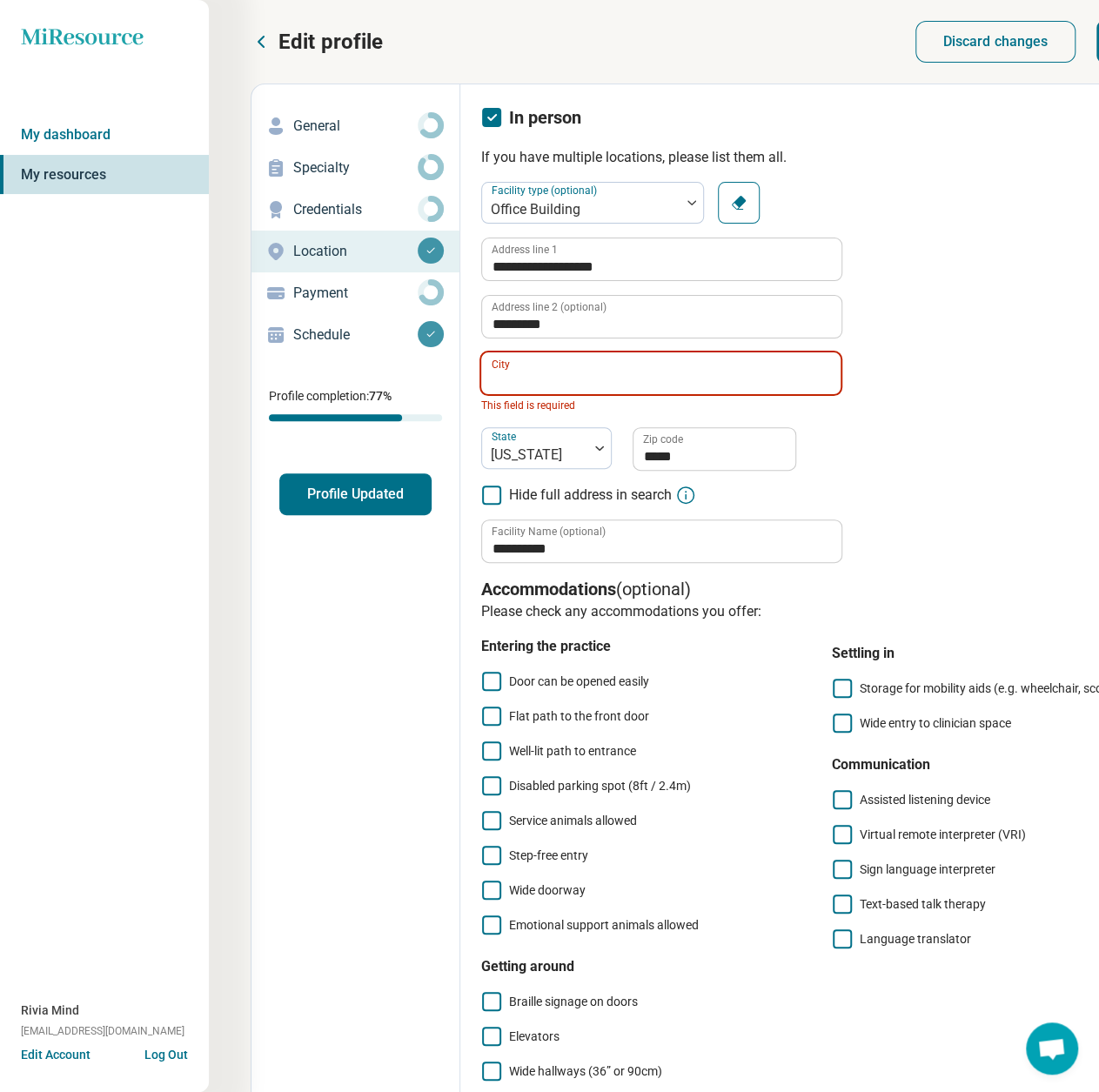
click at [536, 370] on input "City" at bounding box center [661, 373] width 359 height 42
click at [534, 431] on span "[GEOGRAPHIC_DATA]" at bounding box center [665, 425] width 337 height 21
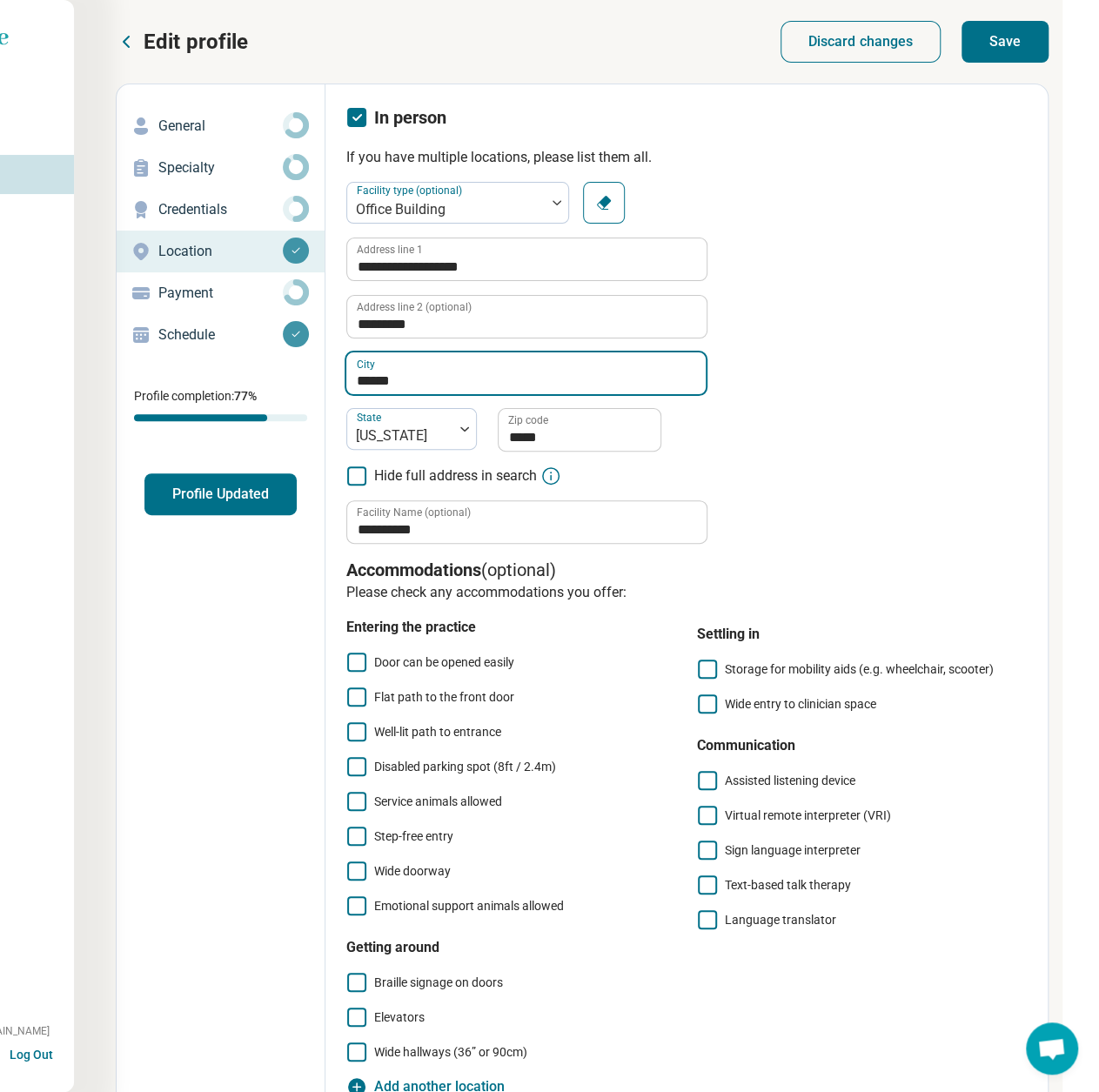
scroll to position [0, 181]
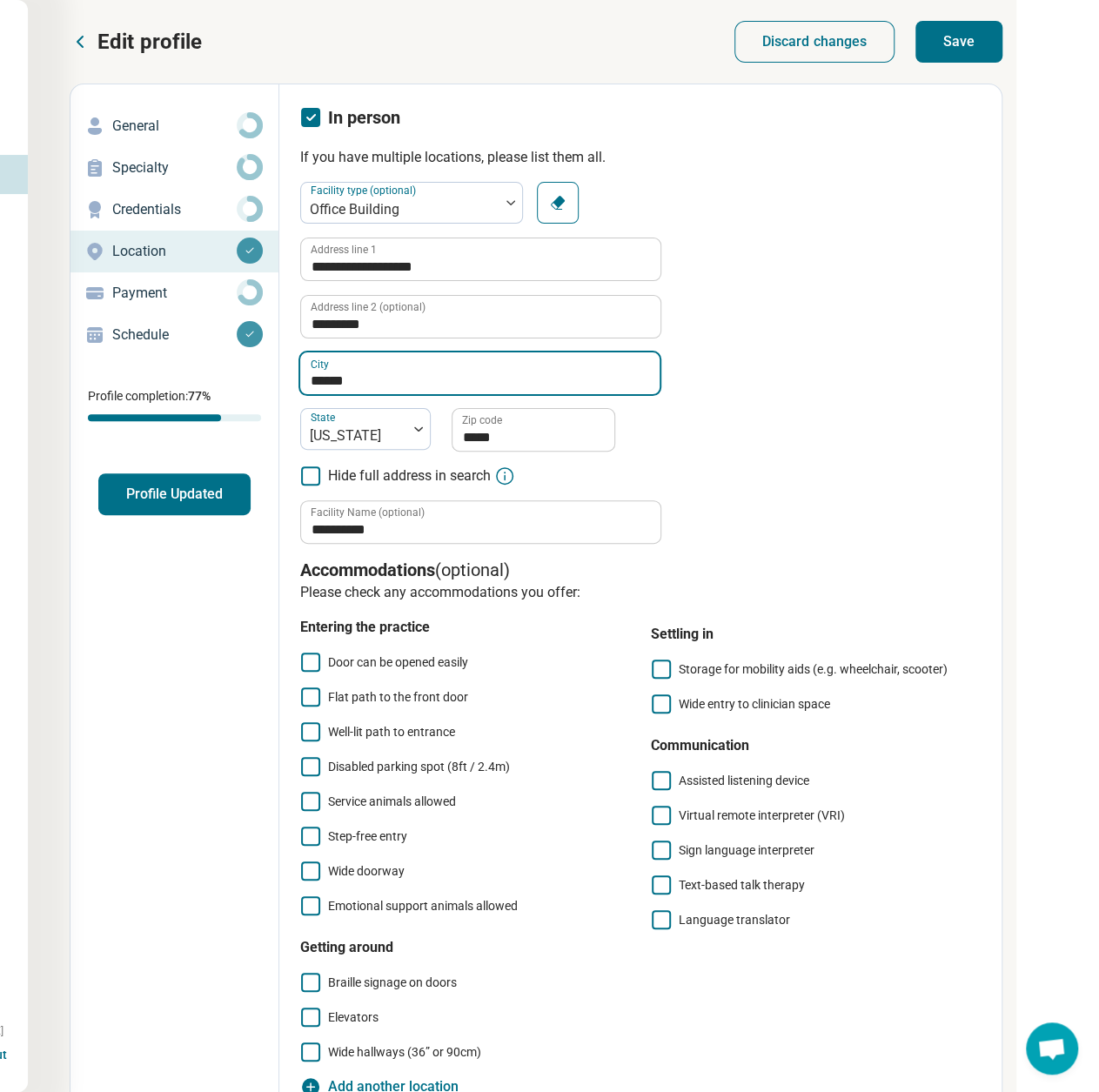
type input "******"
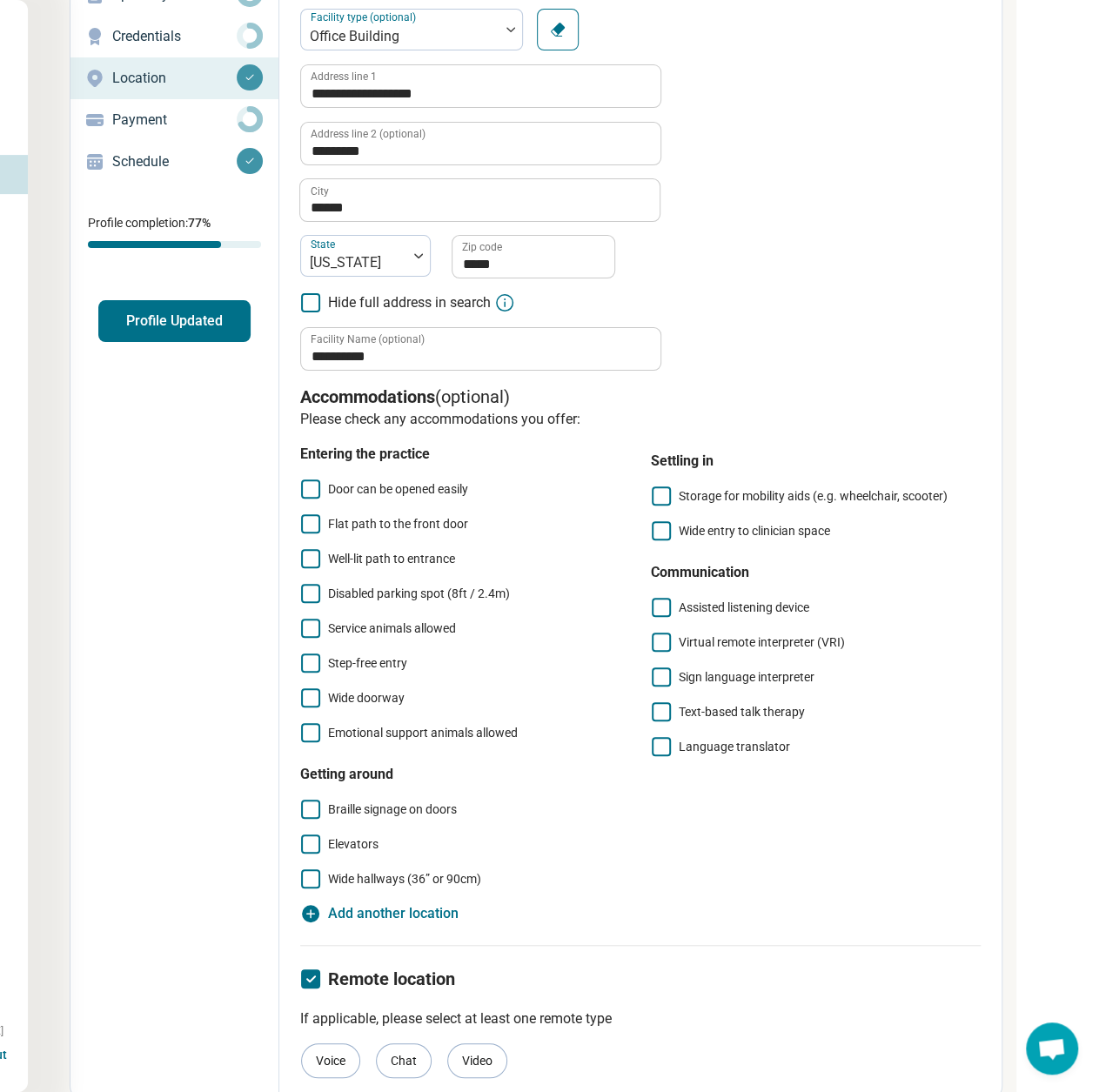
scroll to position [174, 181]
click at [346, 525] on span "Flat path to the front door" at bounding box center [397, 522] width 140 height 14
click at [331, 850] on span "Elevators" at bounding box center [353, 843] width 51 height 14
click at [352, 661] on span "Step-free entry" at bounding box center [368, 662] width 80 height 14
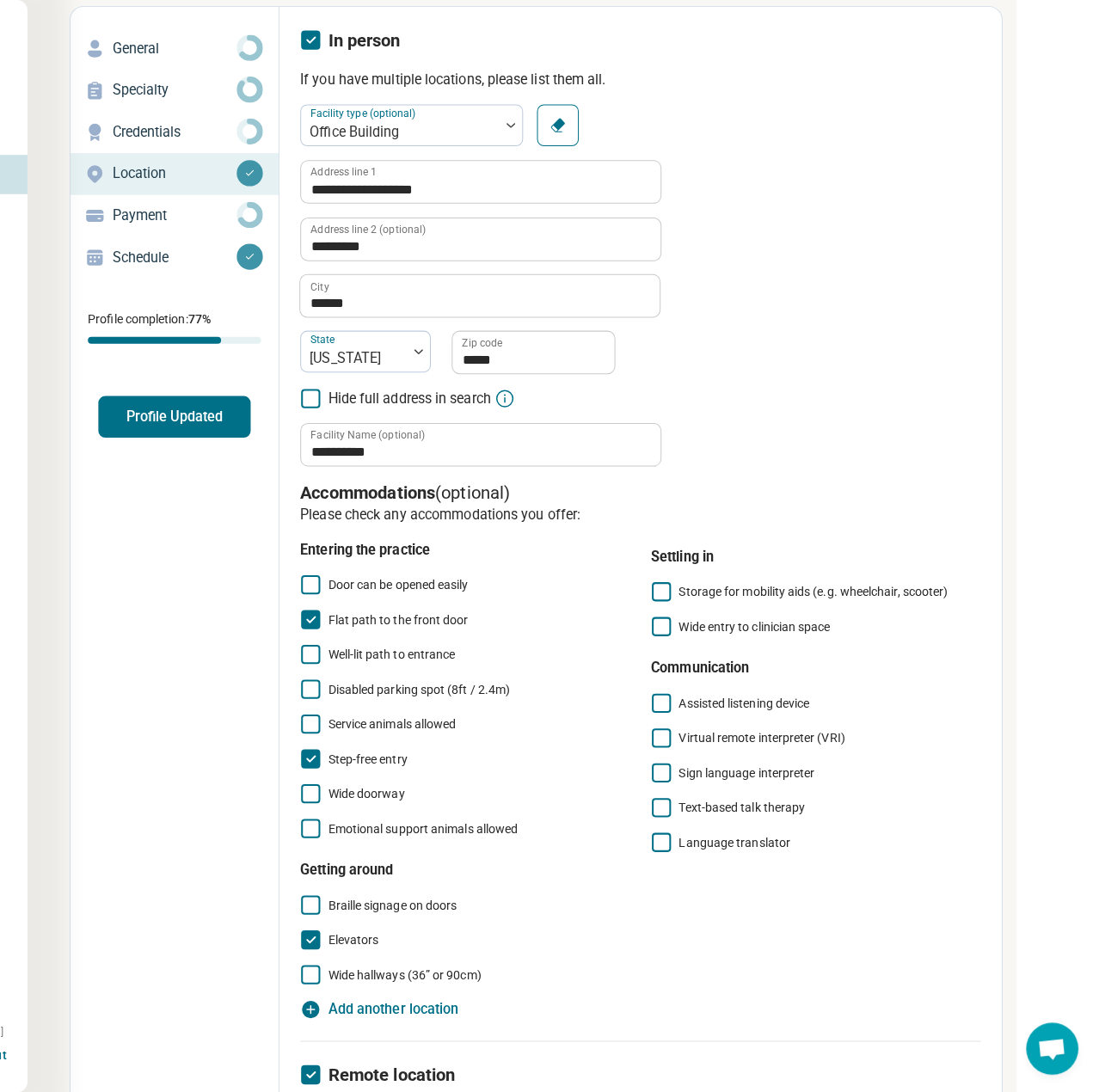
scroll to position [0, 178]
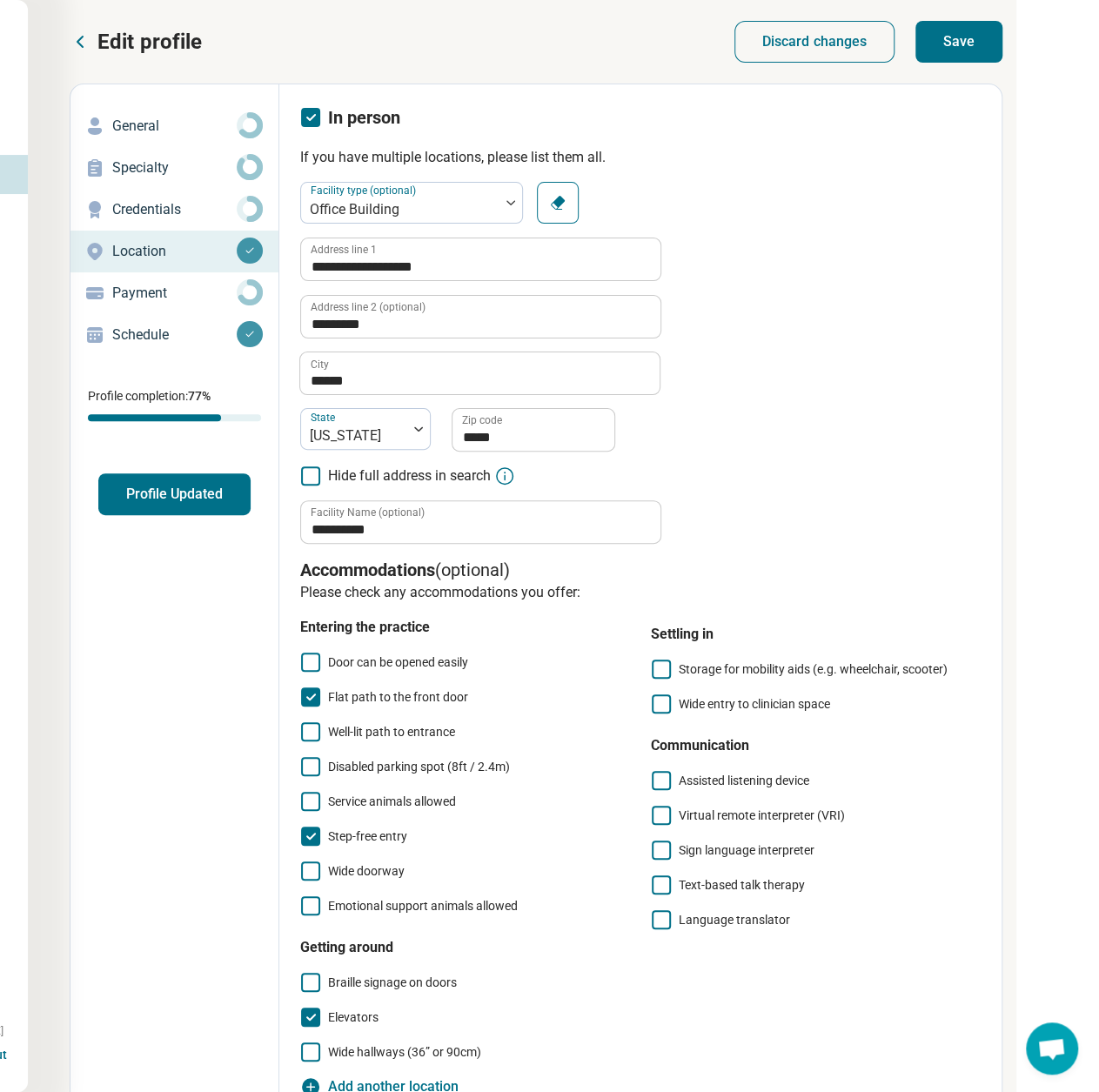
click at [969, 31] on button "Save" at bounding box center [959, 42] width 87 height 42
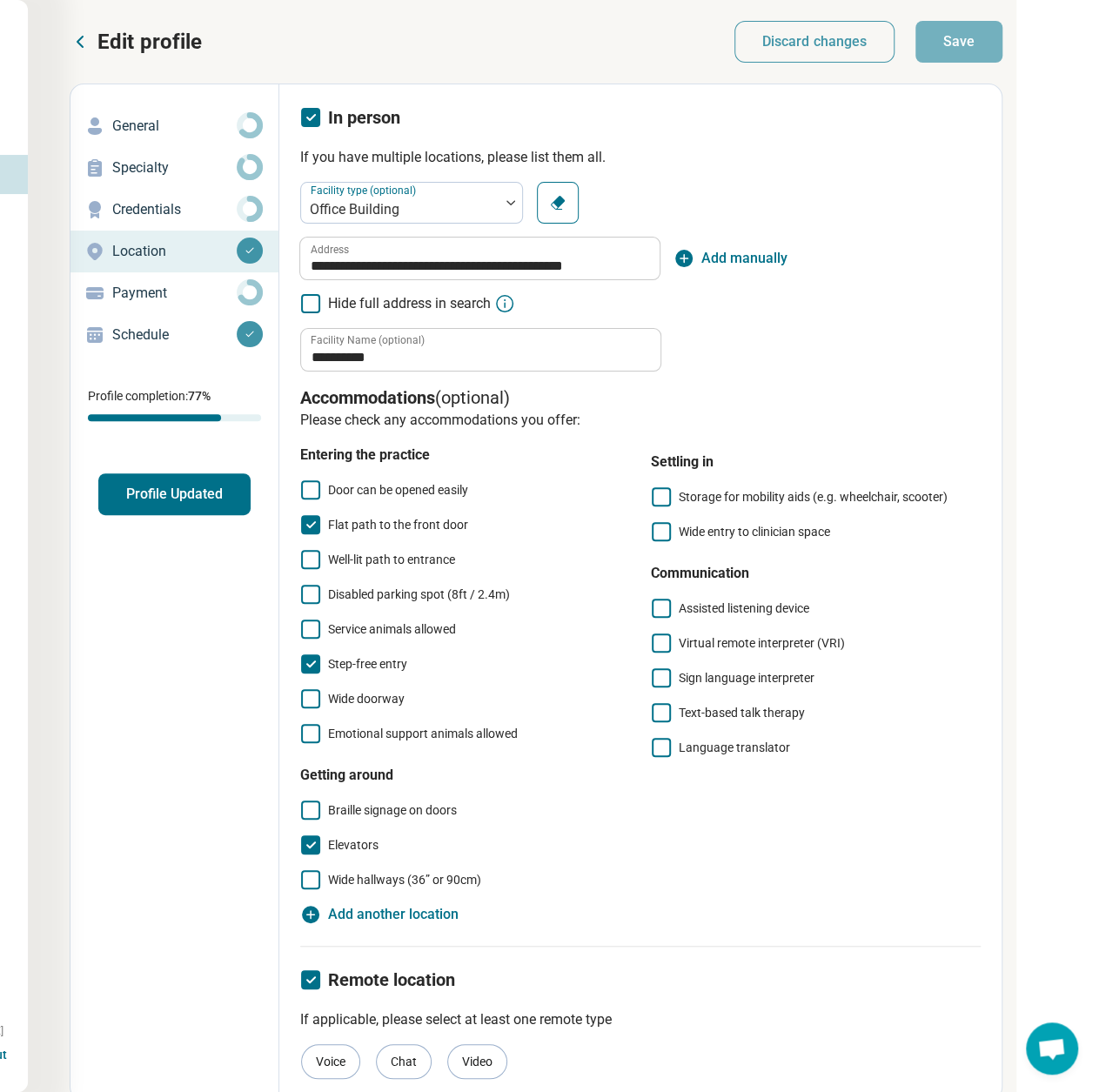
click at [184, 499] on button "Profile Updated" at bounding box center [174, 494] width 152 height 42
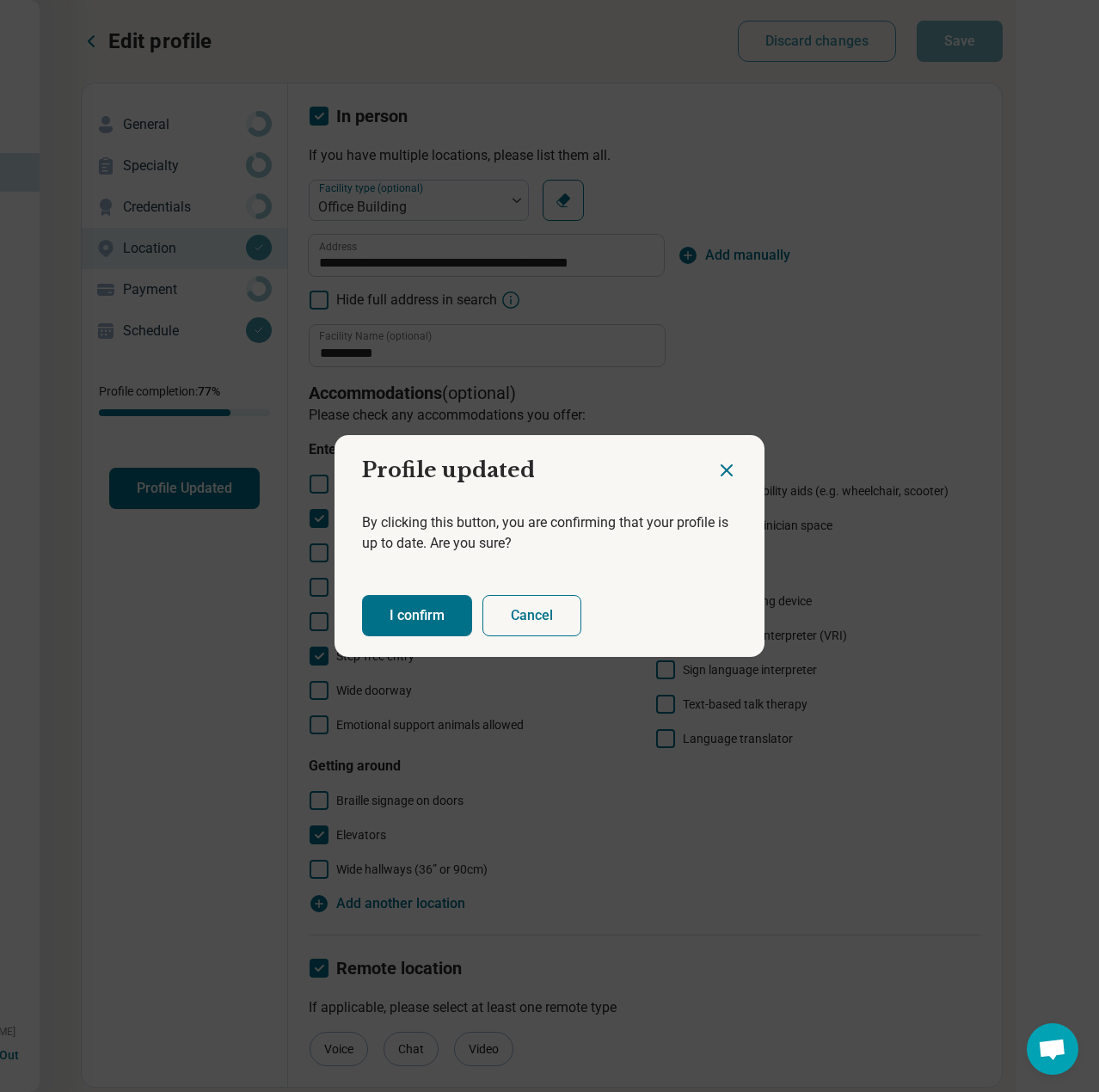
click at [380, 596] on button "I confirm" at bounding box center [417, 615] width 110 height 41
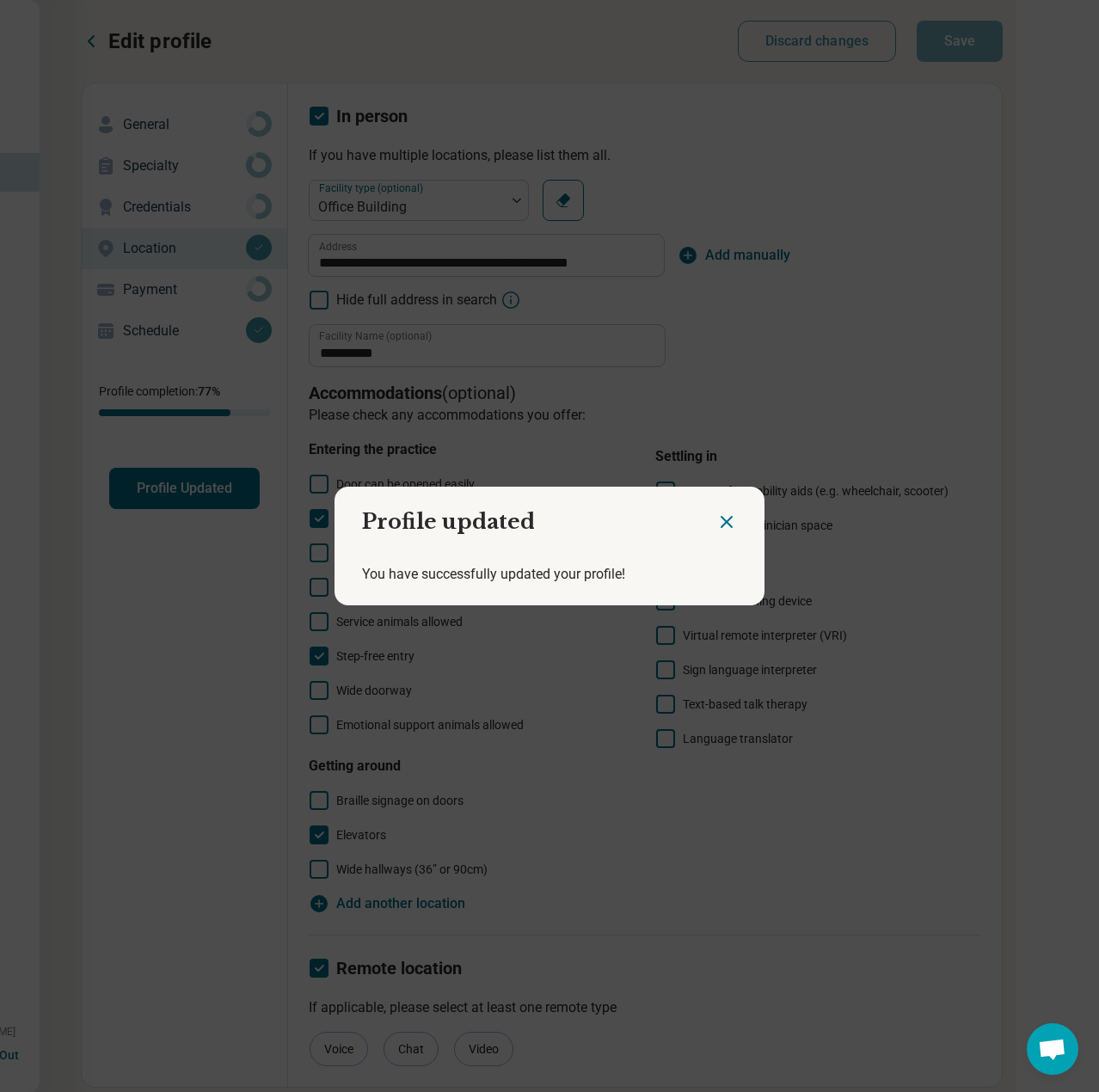
click at [717, 521] on icon "Close dialog" at bounding box center [727, 522] width 21 height 21
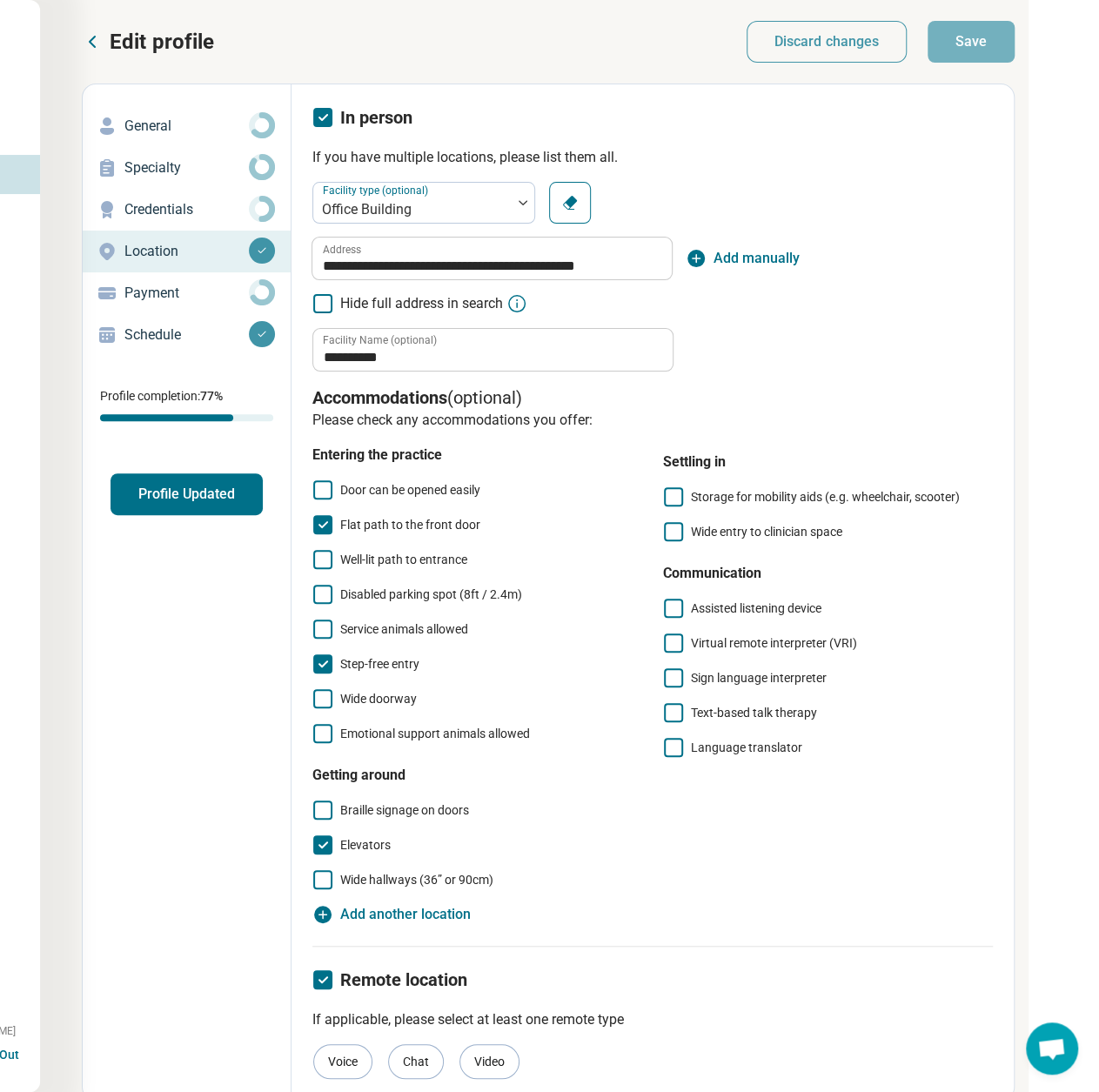
click at [94, 48] on icon at bounding box center [92, 42] width 21 height 21
